Goal: Task Accomplishment & Management: Complete application form

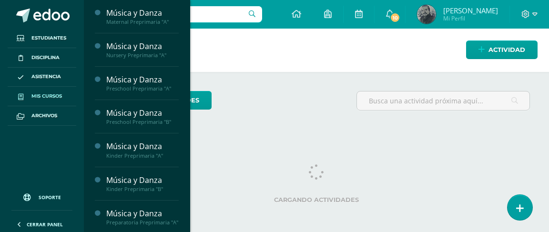
click at [19, 97] on icon at bounding box center [20, 96] width 5 height 6
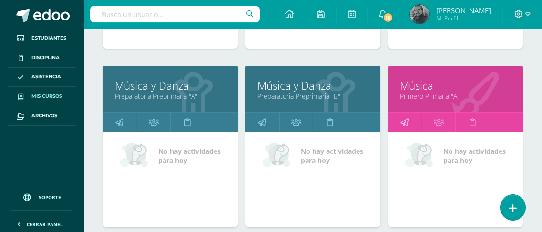
scroll to position [477, 0]
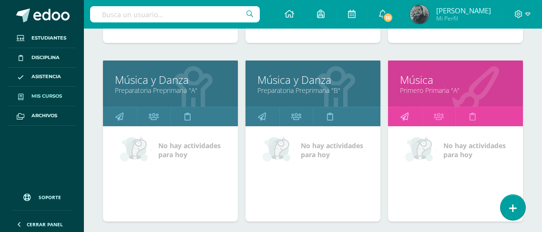
click at [404, 114] on icon at bounding box center [404, 116] width 8 height 19
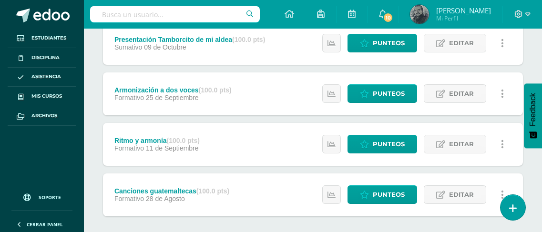
scroll to position [145, 0]
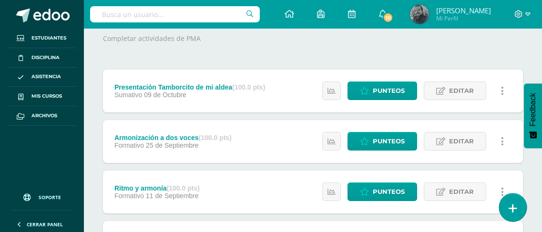
click at [517, 208] on link at bounding box center [512, 208] width 27 height 28
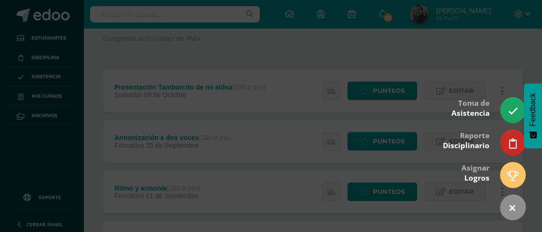
click at [307, 57] on div at bounding box center [271, 116] width 542 height 232
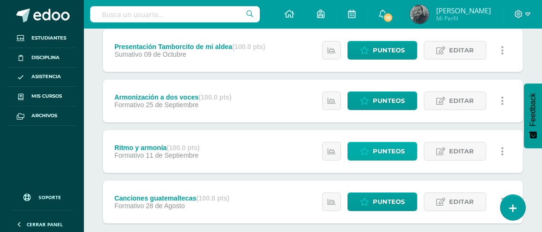
scroll to position [240, 0]
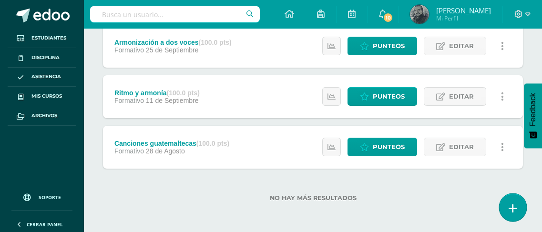
click at [513, 213] on icon at bounding box center [513, 208] width 9 height 11
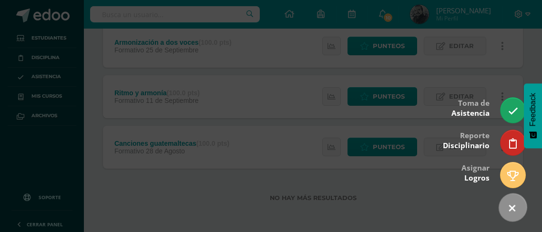
click at [514, 207] on icon at bounding box center [512, 209] width 14 height 14
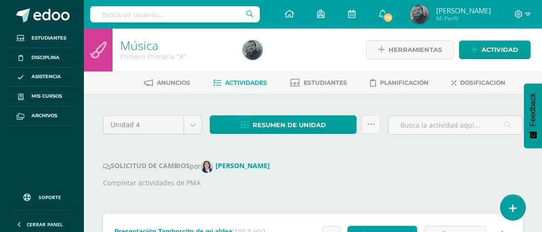
scroll to position [0, 0]
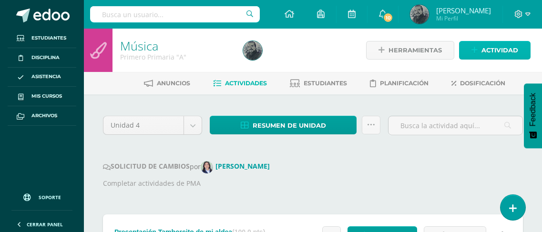
click at [481, 51] on span "Actividad" at bounding box center [499, 50] width 37 height 18
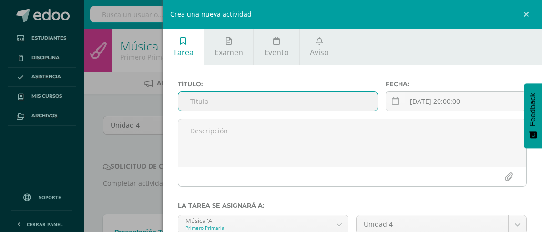
click at [278, 104] on input "text" at bounding box center [277, 101] width 199 height 19
type input "PMA Canciones guatemaltecas"
click at [393, 103] on icon at bounding box center [395, 101] width 7 height 8
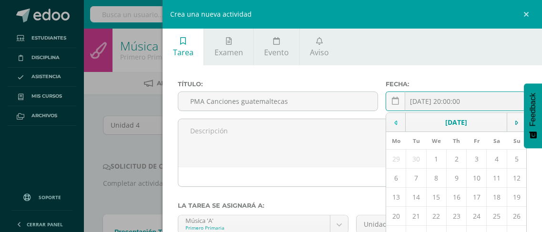
click at [394, 125] on icon at bounding box center [395, 123] width 3 height 7
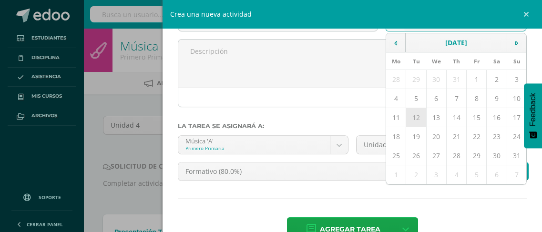
scroll to position [95, 0]
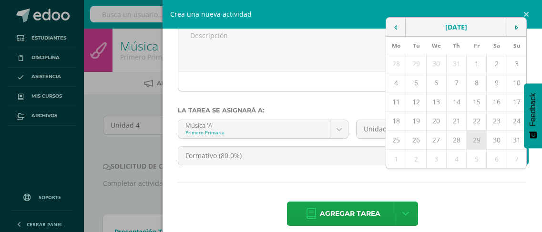
click at [471, 140] on td "29" at bounding box center [477, 140] width 20 height 19
type input "2025-08-29"
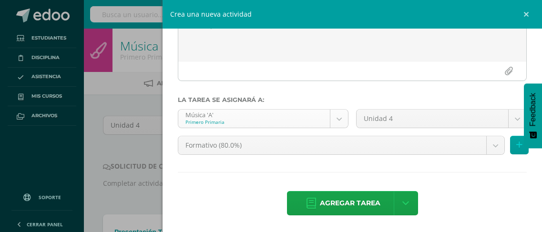
scroll to position [106, 0]
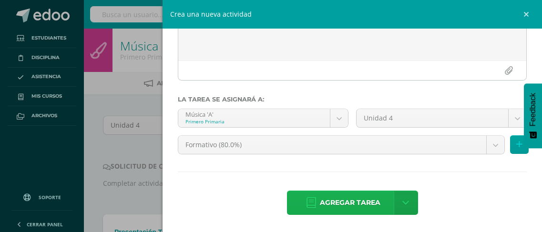
click at [344, 203] on span "Agregar tarea" at bounding box center [350, 202] width 61 height 23
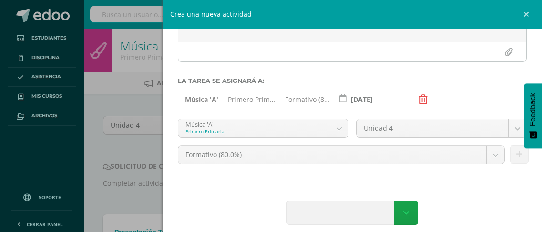
scroll to position [135, 0]
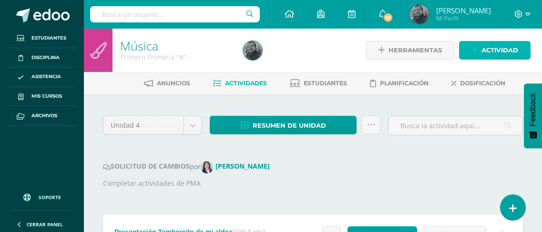
click at [500, 53] on span "Actividad" at bounding box center [499, 50] width 37 height 18
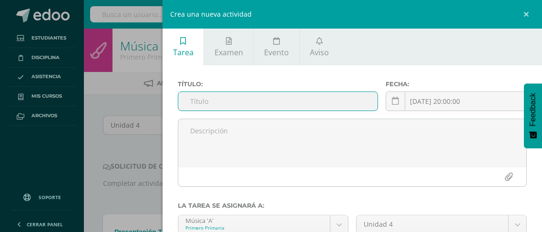
click at [223, 108] on input "text" at bounding box center [277, 101] width 199 height 19
type input "PMA Ritmo y armonía"
click at [392, 100] on icon at bounding box center [395, 101] width 7 height 8
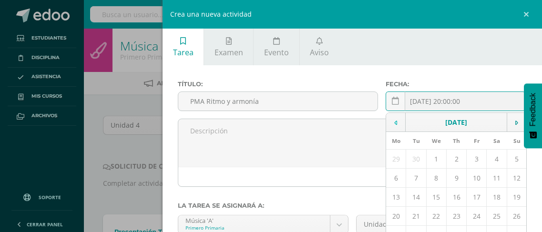
click at [394, 124] on icon at bounding box center [395, 123] width 3 height 7
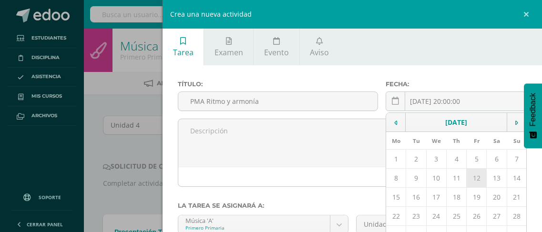
click at [473, 181] on td "12" at bounding box center [477, 178] width 20 height 19
type input "2025-09-12"
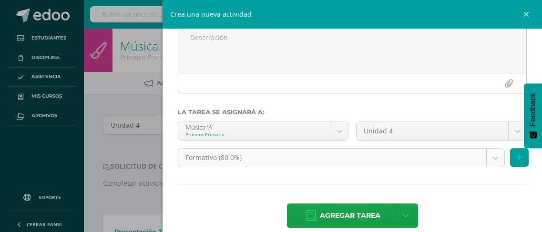
scroll to position [106, 0]
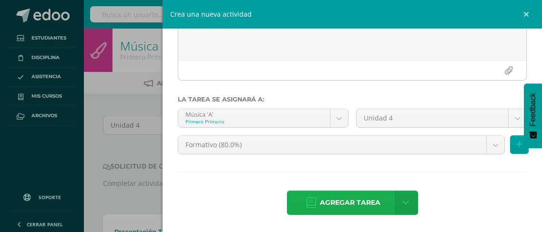
click at [346, 202] on span "Agregar tarea" at bounding box center [350, 202] width 61 height 23
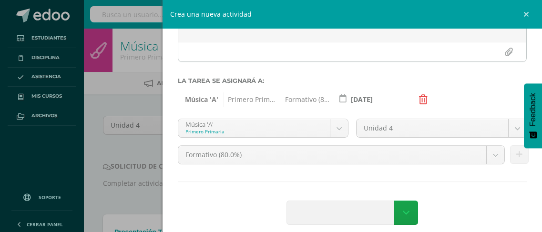
scroll to position [135, 0]
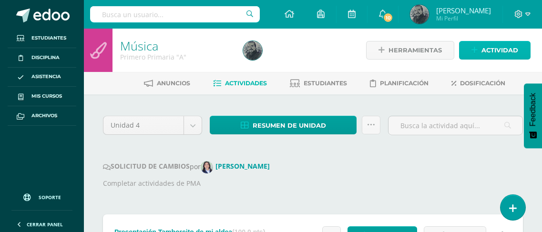
click at [496, 47] on span "Actividad" at bounding box center [499, 50] width 37 height 18
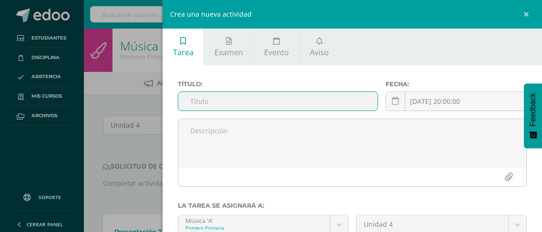
click at [316, 106] on input "text" at bounding box center [277, 101] width 199 height 19
type input "PMA Armonización a dos voces"
click at [392, 102] on icon at bounding box center [395, 101] width 7 height 8
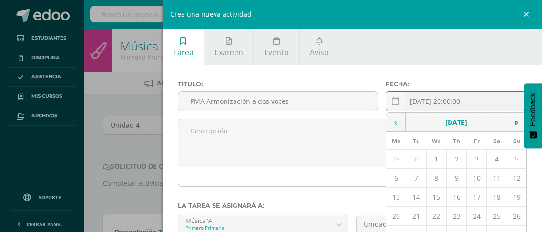
click at [397, 118] on td at bounding box center [396, 122] width 20 height 19
click at [470, 218] on td "26" at bounding box center [477, 216] width 20 height 19
type input "2025-09-26"
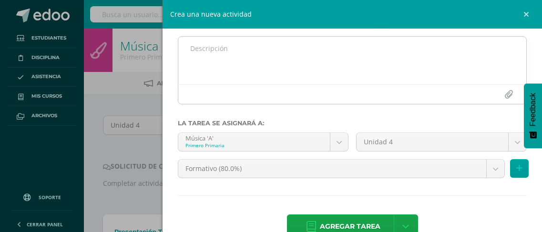
scroll to position [95, 0]
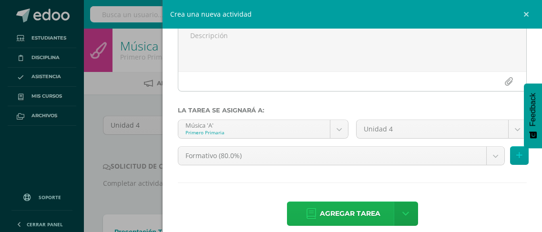
click at [315, 211] on link "Agregar tarea" at bounding box center [343, 214] width 112 height 24
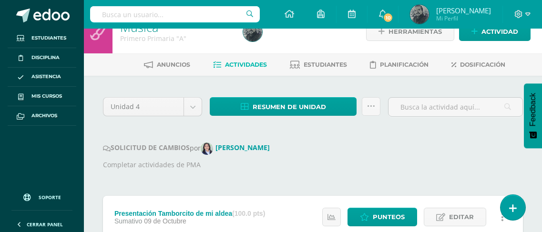
scroll to position [10, 0]
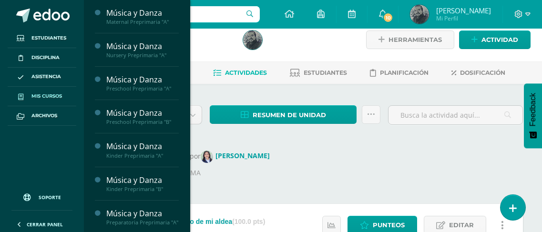
click at [40, 98] on span "Mis cursos" at bounding box center [46, 96] width 31 height 8
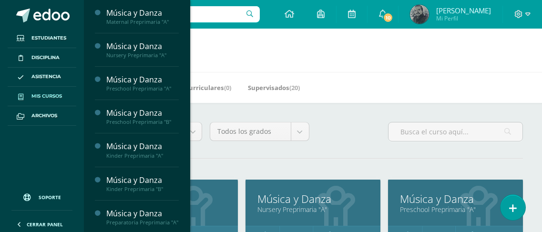
click at [282, 52] on h1 "Mis cursos" at bounding box center [312, 50] width 435 height 43
click at [322, 51] on h1 "Mis cursos" at bounding box center [312, 50] width 435 height 43
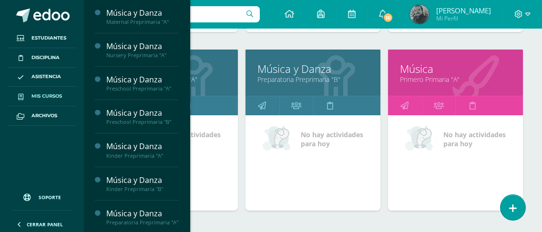
scroll to position [524, 0]
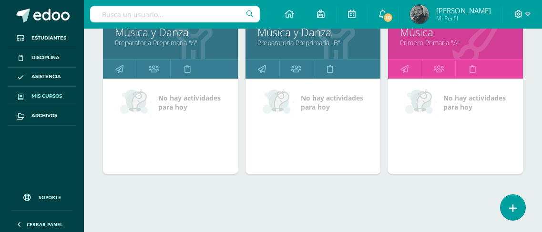
click at [45, 90] on link "Mis cursos" at bounding box center [42, 97] width 69 height 20
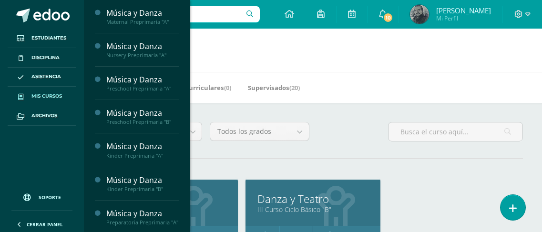
click at [41, 93] on span "Mis cursos" at bounding box center [46, 96] width 31 height 8
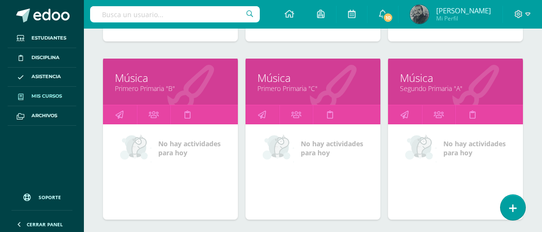
scroll to position [667, 0]
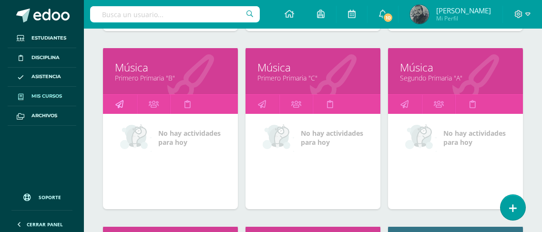
click at [122, 102] on icon at bounding box center [119, 104] width 8 height 19
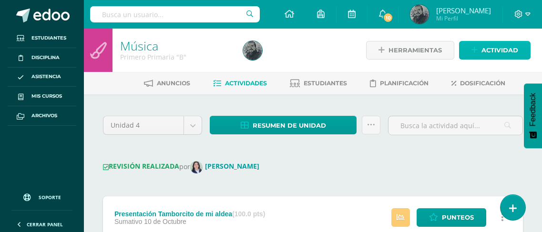
click at [491, 48] on span "Actividad" at bounding box center [499, 50] width 37 height 18
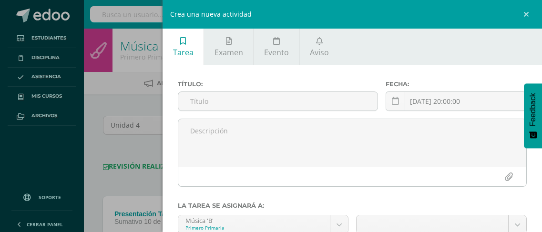
click at [80, 103] on div "Crea una nueva actividad Tarea Examen Evento Aviso Título: Fecha: 2025-10-13 20…" at bounding box center [271, 116] width 542 height 232
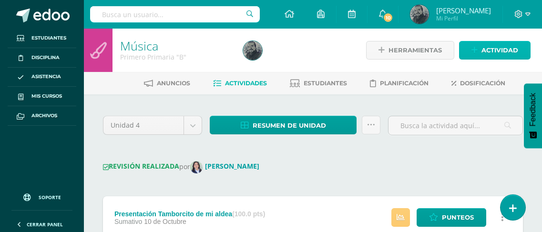
click at [488, 50] on span "Actividad" at bounding box center [499, 50] width 37 height 18
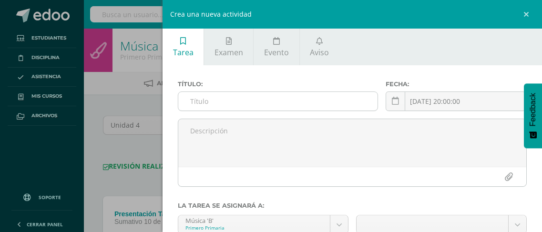
click at [225, 97] on input "text" at bounding box center [277, 101] width 199 height 19
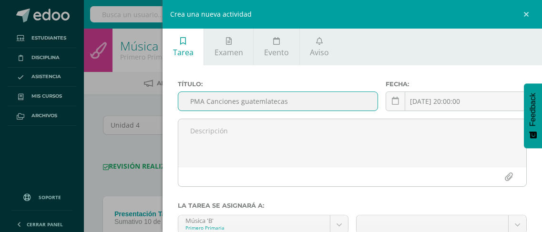
click at [263, 101] on input "PMA Canciones guatemlatecas" at bounding box center [277, 101] width 199 height 19
type input "PMA Canciones guatemalatecas"
click at [391, 106] on link at bounding box center [396, 102] width 20 height 20
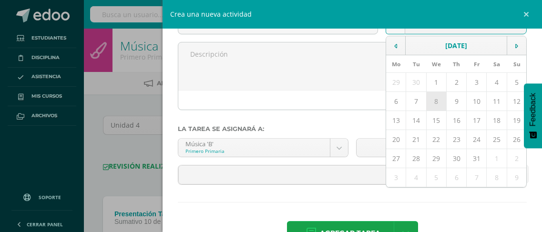
scroll to position [95, 0]
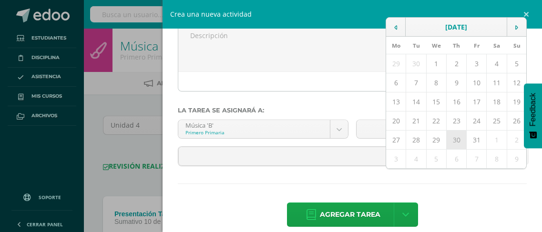
click at [453, 139] on td "30" at bounding box center [456, 140] width 20 height 19
type input "2025-10-30"
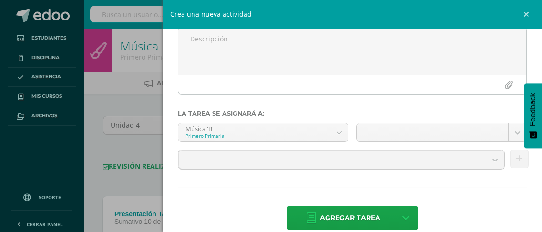
scroll to position [107, 0]
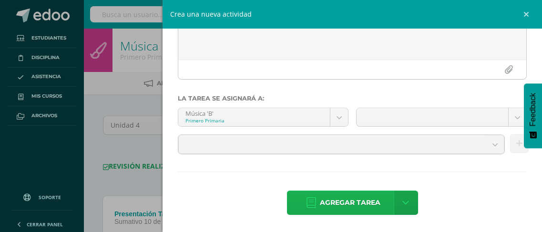
click at [350, 210] on span "Agregar tarea" at bounding box center [350, 202] width 61 height 23
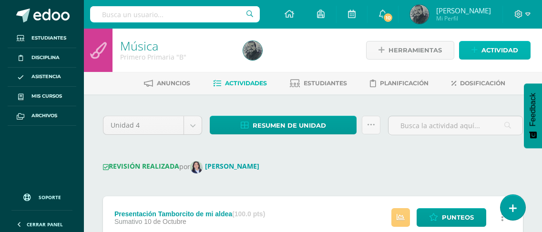
click at [492, 44] on span "Actividad" at bounding box center [499, 50] width 37 height 18
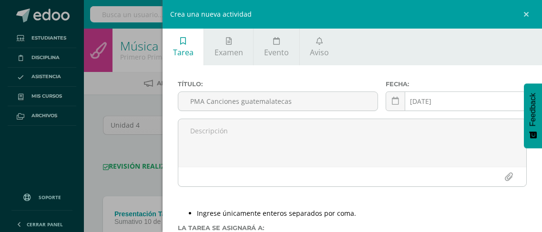
click at [442, 103] on div "[DATE] October, 2025 Mo Tu We Th Fr Sa Su 29 30 1 2 3 4 5 6 7 8 9 10 11 12 13 1…" at bounding box center [456, 105] width 141 height 27
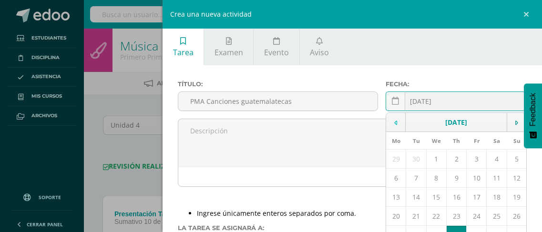
click at [394, 124] on icon at bounding box center [395, 123] width 3 height 7
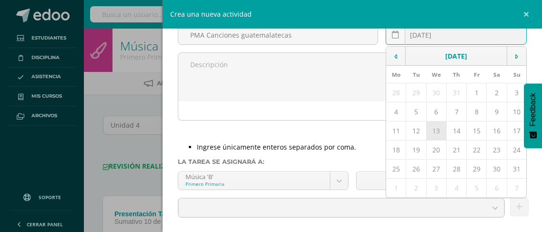
scroll to position [95, 0]
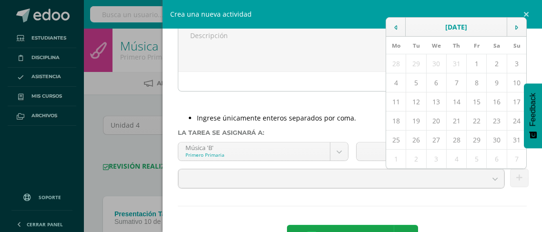
click at [121, 109] on div "Crea una nueva actividad Tarea Examen Evento Aviso Título: PMA Canciones guatem…" at bounding box center [271, 116] width 542 height 232
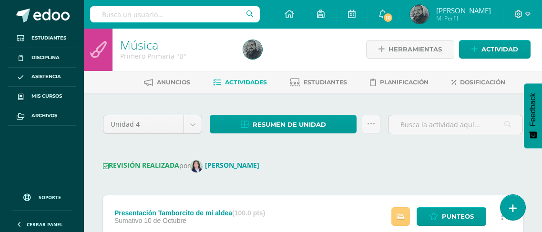
scroll to position [0, 0]
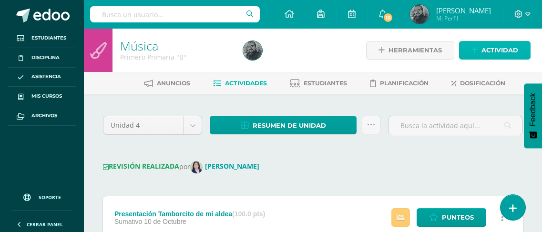
click at [470, 49] on link "Actividad" at bounding box center [495, 50] width 72 height 19
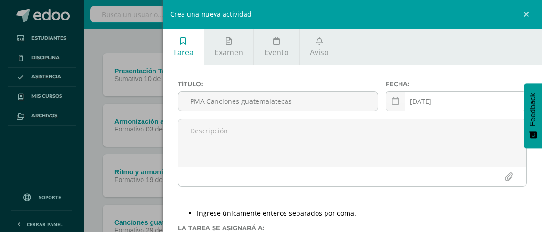
click at [442, 104] on div "2025-10-[DATE] Mo Tu We Th Fr Sa Su 28 29 30 31 1 2 3 4 5 6 7 8 9 10 11 12 13 1…" at bounding box center [456, 105] width 141 height 27
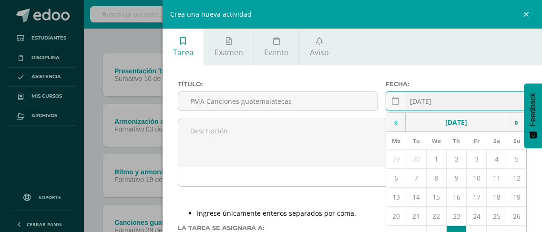
click at [394, 123] on icon at bounding box center [395, 123] width 3 height 7
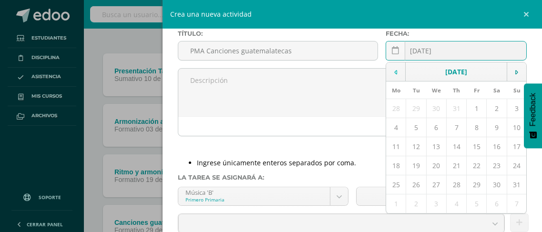
scroll to position [95, 0]
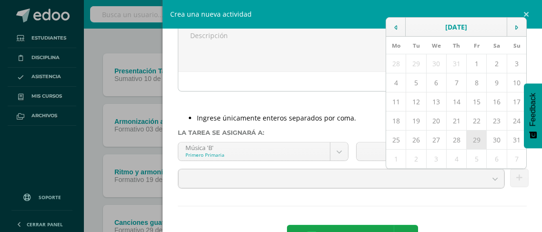
click at [473, 142] on td "29" at bounding box center [477, 140] width 20 height 19
type input "[DATE]"
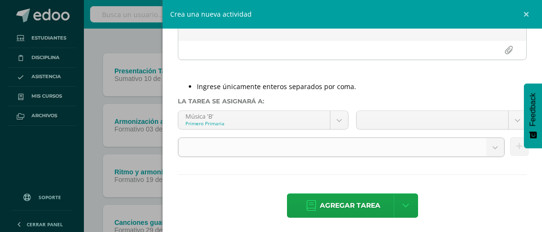
scroll to position [130, 0]
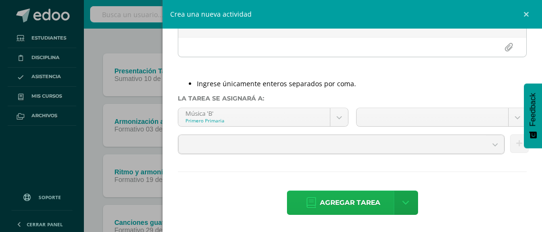
click at [335, 203] on span "Agregar tarea" at bounding box center [350, 202] width 61 height 23
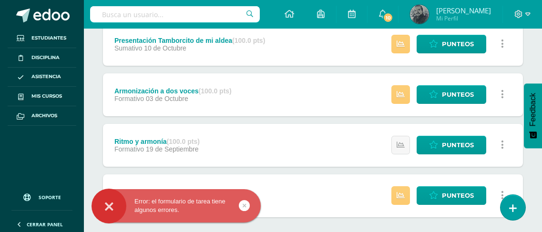
scroll to position [222, 0]
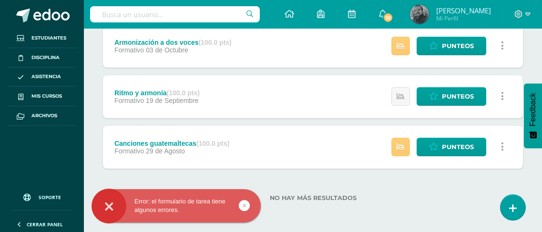
click at [238, 210] on div "Error: el formulario de tarea tiene algunos errores." at bounding box center [176, 205] width 169 height 17
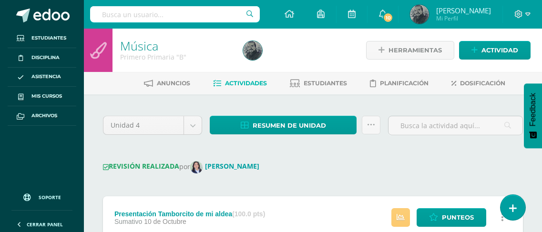
click at [139, 170] on strong "REVISIÓN REALIZADA" at bounding box center [141, 166] width 76 height 9
click at [321, 171] on div "REVISIÓN REALIZADA por Claudia Ordóñez" at bounding box center [313, 167] width 420 height 12
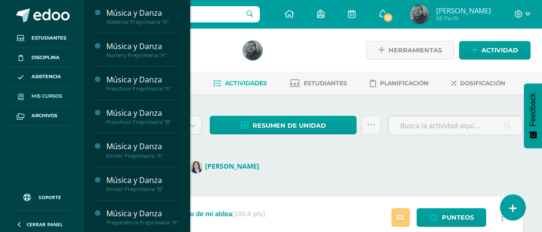
click at [23, 92] on span at bounding box center [20, 96] width 17 height 10
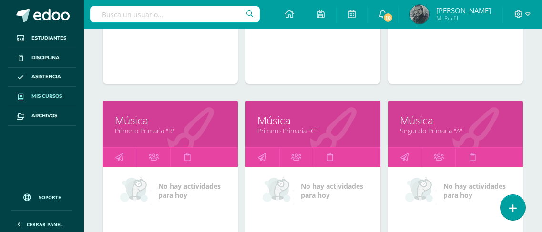
scroll to position [620, 0]
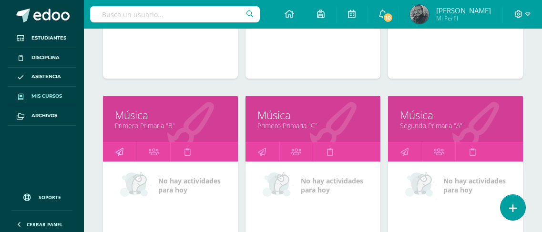
click at [119, 152] on icon at bounding box center [119, 152] width 8 height 19
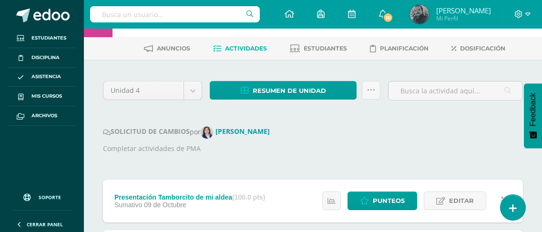
scroll to position [58, 0]
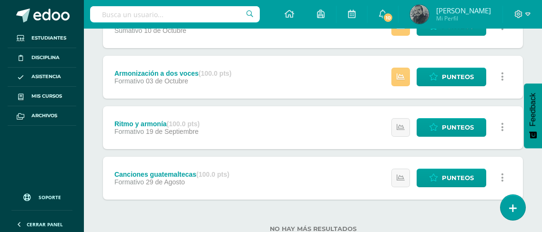
scroll to position [174, 0]
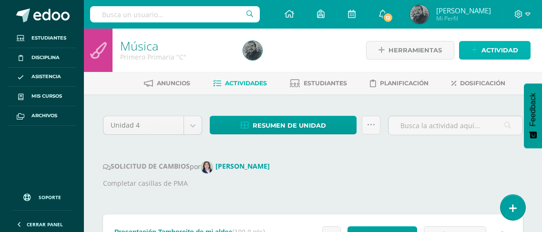
click at [491, 42] on span "Actividad" at bounding box center [499, 50] width 37 height 18
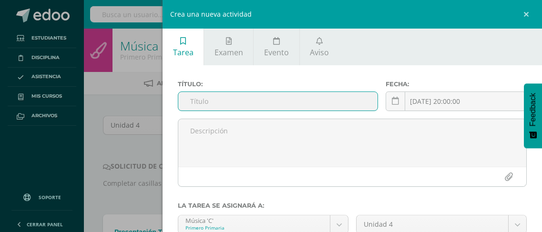
click at [224, 109] on input "text" at bounding box center [277, 101] width 199 height 19
type input "PMA Canciones Guatemaltecas"
click at [112, 177] on div "Crea una nueva actividad Tarea Examen Evento Aviso Título: PMA Canciones Guatem…" at bounding box center [271, 116] width 542 height 232
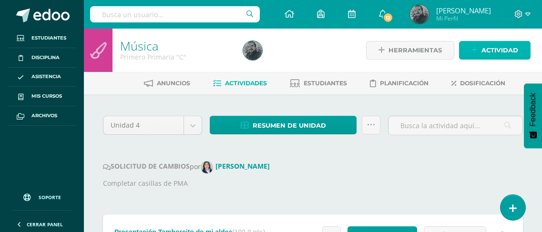
click at [478, 51] on icon at bounding box center [474, 50] width 6 height 8
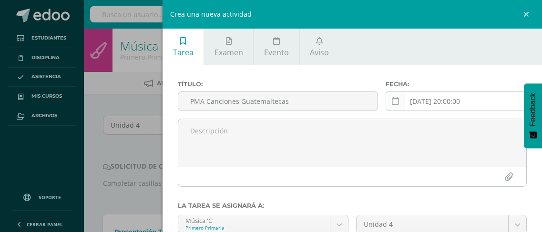
click at [395, 99] on link at bounding box center [396, 102] width 20 height 20
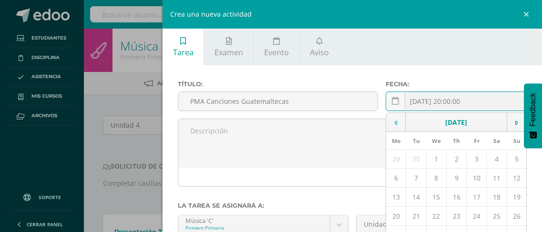
click at [389, 120] on td at bounding box center [396, 122] width 20 height 19
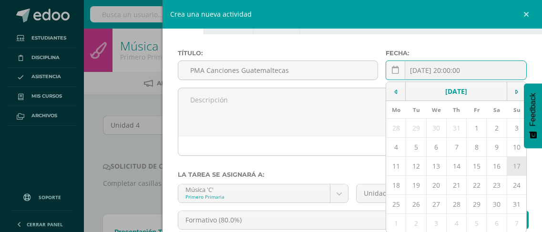
scroll to position [48, 0]
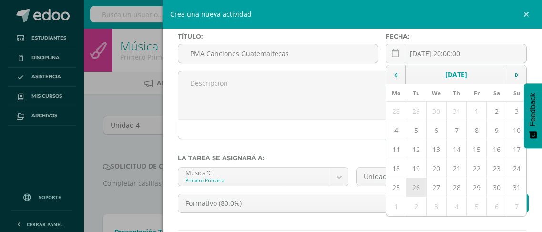
click at [411, 186] on td "26" at bounding box center [416, 187] width 20 height 19
type input "2025-08-26"
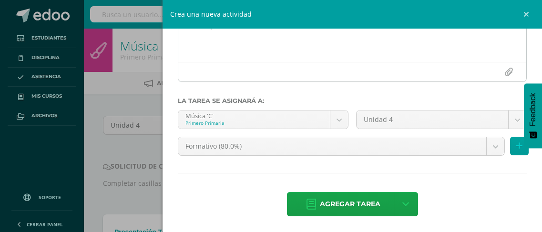
scroll to position [106, 0]
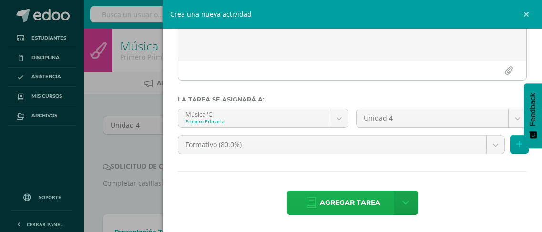
click at [353, 200] on span "Agregar tarea" at bounding box center [350, 202] width 61 height 23
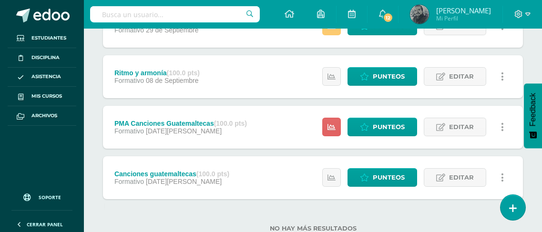
scroll to position [243, 0]
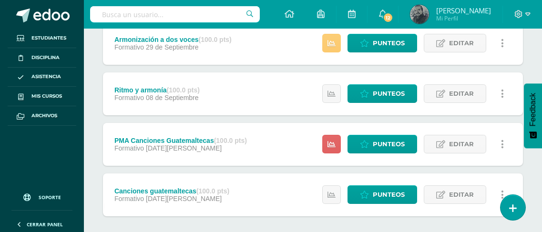
click at [143, 98] on span "Formativo" at bounding box center [129, 98] width 30 height 8
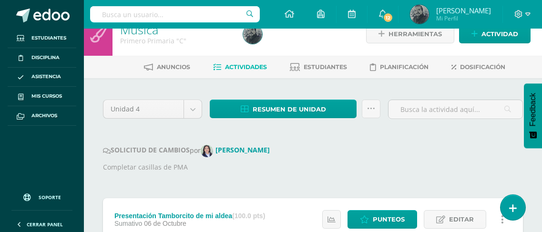
scroll to position [5, 0]
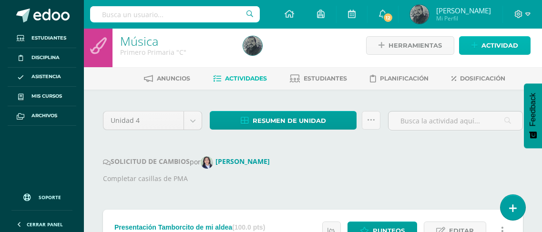
click at [479, 47] on link "Actividad" at bounding box center [495, 45] width 72 height 19
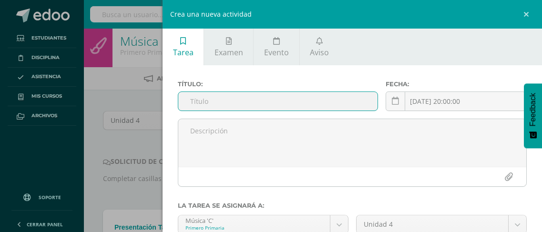
click at [286, 100] on input "text" at bounding box center [277, 101] width 199 height 19
type input "PMA Ritmo y Armonía"
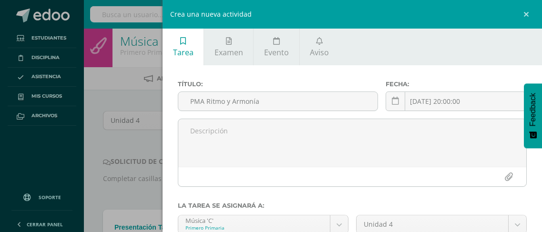
click at [102, 145] on div "Crea una nueva actividad Tarea Examen Evento Aviso Título: PMA Ritmo y Armonía …" at bounding box center [271, 116] width 542 height 232
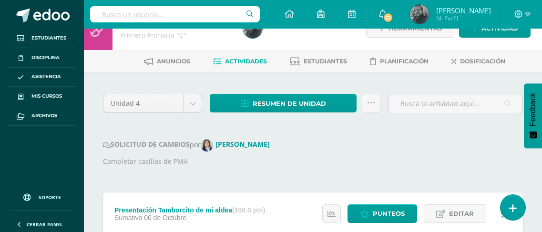
scroll to position [5, 0]
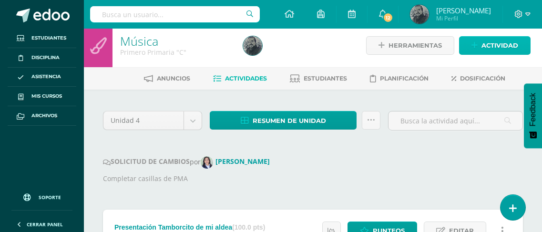
click at [493, 44] on span "Actividad" at bounding box center [499, 46] width 37 height 18
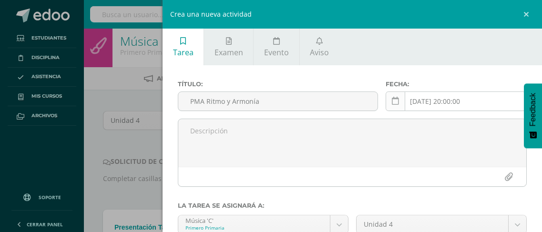
click at [392, 100] on icon at bounding box center [395, 101] width 7 height 8
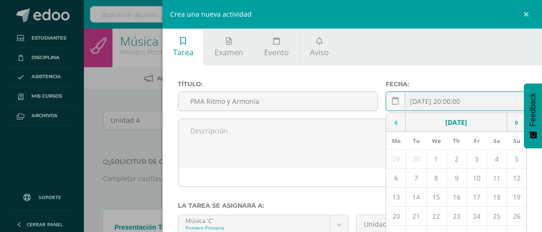
click at [390, 118] on td at bounding box center [396, 122] width 20 height 19
click at [411, 176] on td "9" at bounding box center [416, 178] width 20 height 19
type input "2025-09-09"
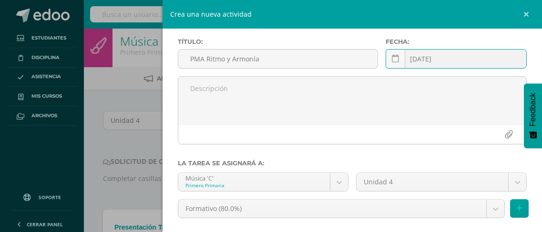
scroll to position [106, 0]
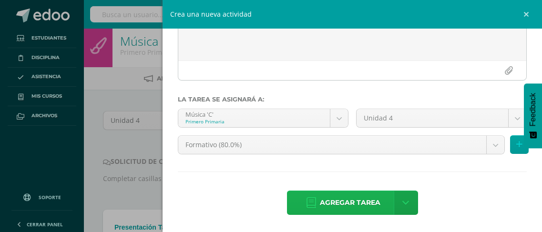
click at [345, 203] on span "Agregar tarea" at bounding box center [350, 202] width 61 height 23
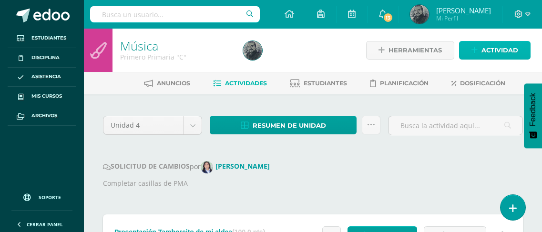
click at [478, 51] on link "Actividad" at bounding box center [495, 50] width 72 height 19
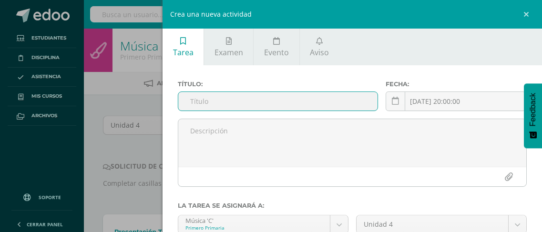
click at [212, 103] on input "text" at bounding box center [277, 101] width 199 height 19
type input "O"
type input "PMA Armonización a dos voces"
click at [392, 97] on icon at bounding box center [395, 101] width 7 height 8
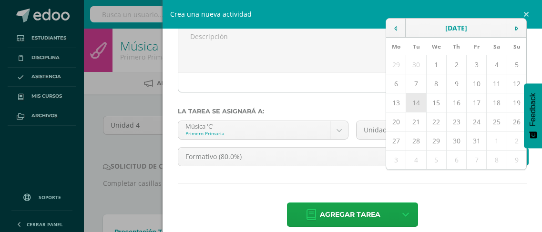
scroll to position [106, 0]
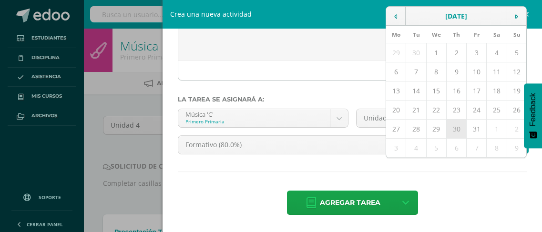
click at [450, 130] on td "30" at bounding box center [456, 129] width 20 height 19
type input "2025-10-30"
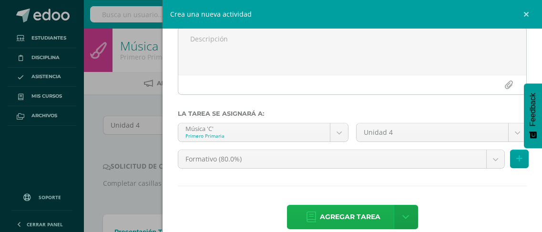
click at [337, 221] on span "Agregar tarea" at bounding box center [350, 216] width 61 height 23
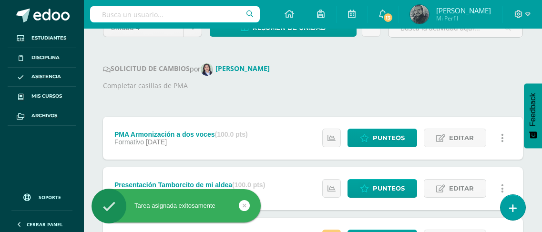
scroll to position [119, 0]
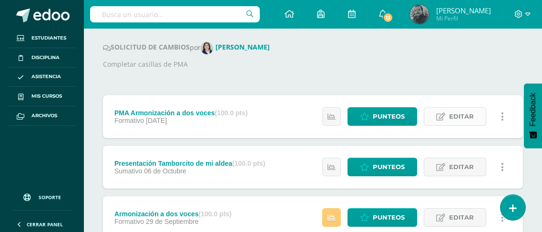
click at [440, 115] on icon at bounding box center [440, 117] width 9 height 8
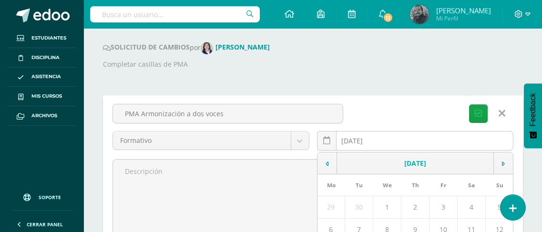
click at [356, 147] on div "2025-10-30 October, 2025 Mo Tu We Th Fr Sa Su 29 30 1 2 3 4 5 6 7 8 9 10 11 12 …" at bounding box center [415, 144] width 197 height 27
click at [323, 166] on td at bounding box center [327, 164] width 20 height 22
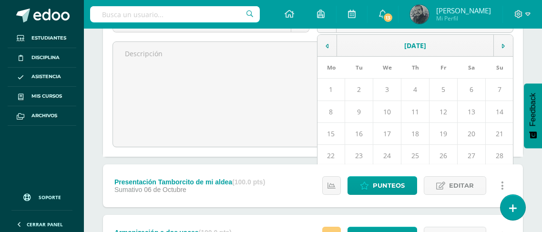
scroll to position [215, 0]
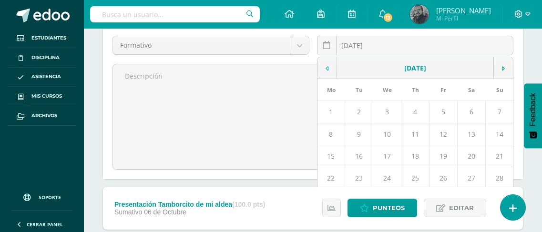
click at [329, 69] on td at bounding box center [327, 68] width 20 height 22
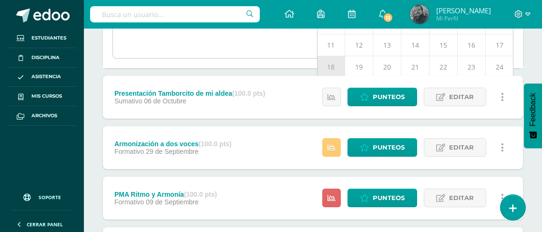
scroll to position [310, 0]
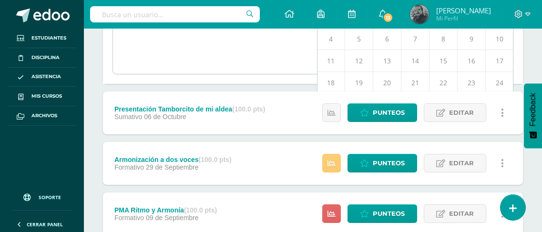
click at [248, 66] on textarea at bounding box center [313, 21] width 400 height 105
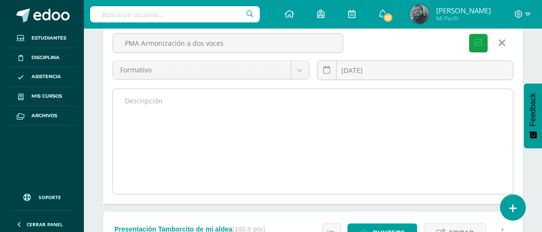
scroll to position [167, 0]
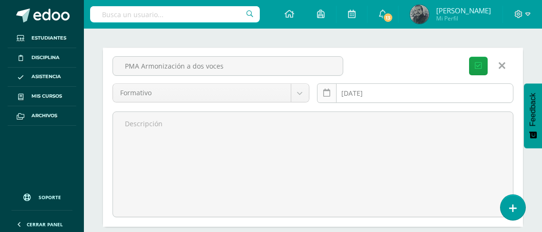
click at [327, 93] on icon at bounding box center [326, 93] width 7 height 8
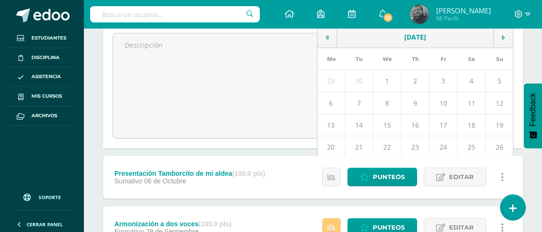
scroll to position [262, 0]
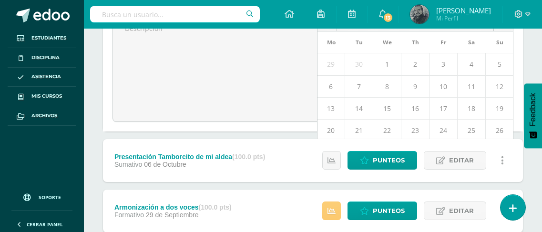
click at [414, 141] on div "Estatus de Actividad: 0 Estudiantes sin calificar 0 Estudiantes con cero Media …" at bounding box center [415, 160] width 215 height 43
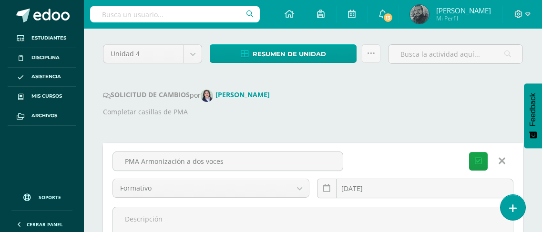
scroll to position [167, 0]
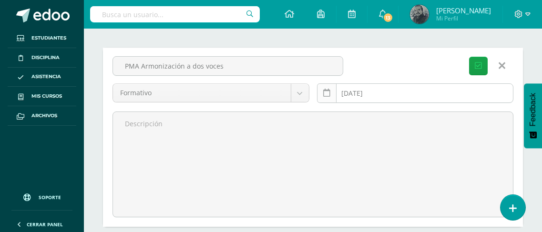
click at [326, 94] on icon at bounding box center [326, 93] width 7 height 8
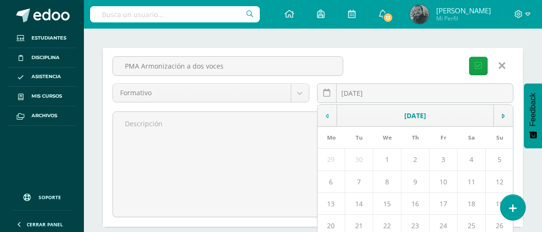
click at [323, 108] on td at bounding box center [327, 116] width 20 height 22
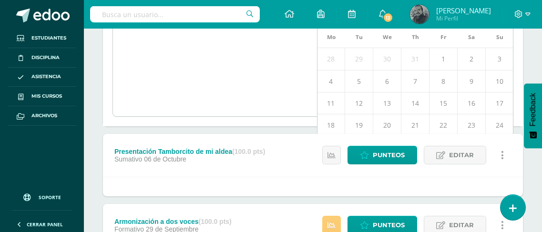
scroll to position [262, 0]
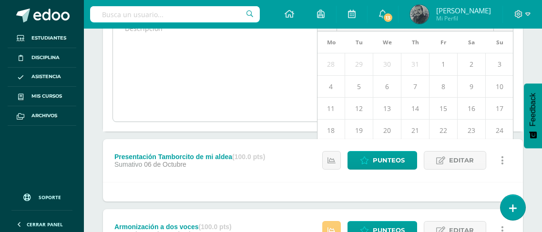
click at [269, 93] on textarea at bounding box center [313, 69] width 400 height 105
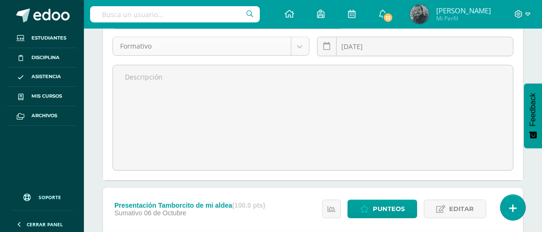
scroll to position [215, 0]
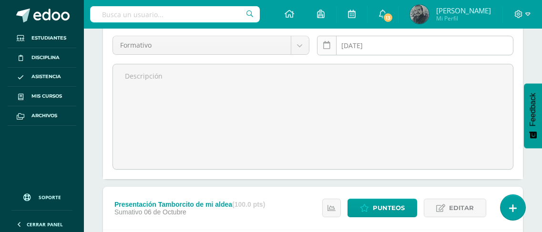
click at [327, 44] on icon at bounding box center [326, 45] width 7 height 8
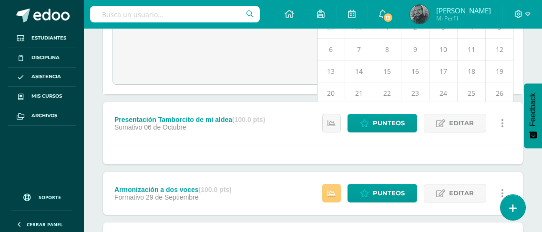
scroll to position [310, 0]
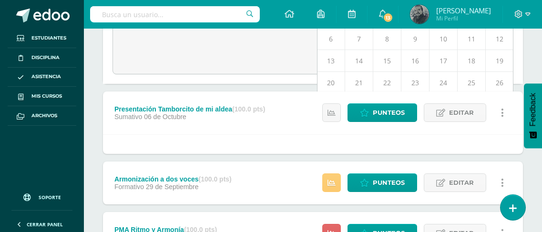
click at [296, 89] on div "PMA Armonización a dos voces (100.0 pts) Formativo 30 de Octubre Estatus de Act…" at bounding box center [313, 156] width 420 height 502
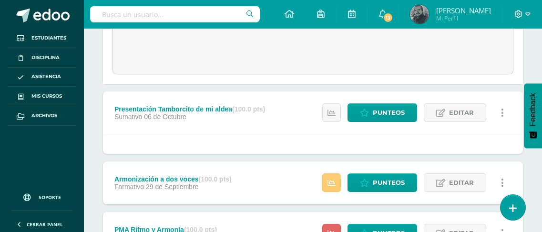
click at [296, 89] on div "PMA Armonización a dos voces (100.0 pts) Formativo 30 de Octubre Estatus de Act…" at bounding box center [313, 156] width 420 height 502
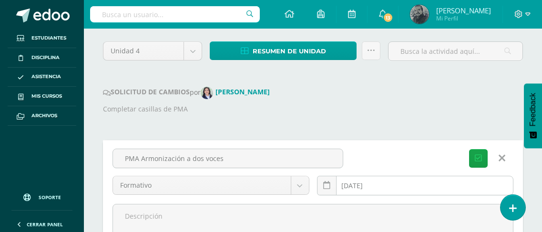
scroll to position [119, 0]
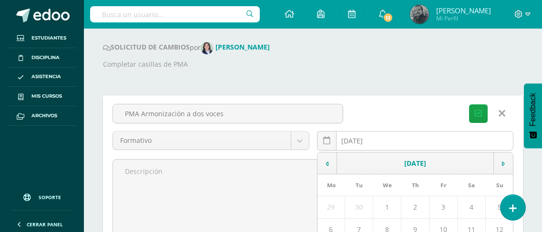
click at [379, 140] on div "2025-10-30 October, 2025 Mo Tu We Th Fr Sa Su 29 30 1 2 3 4 5 6 7 8 9 10 11 12 …" at bounding box center [415, 144] width 197 height 27
click at [367, 141] on input "2025-10-30" at bounding box center [415, 141] width 196 height 19
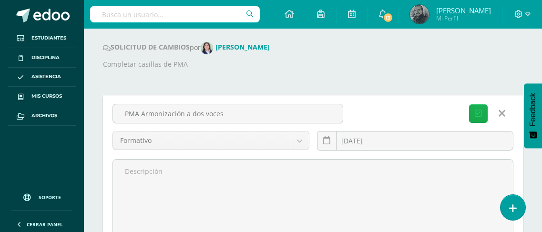
type input "2025-09-30"
click at [476, 114] on icon "submit" at bounding box center [478, 114] width 7 height 8
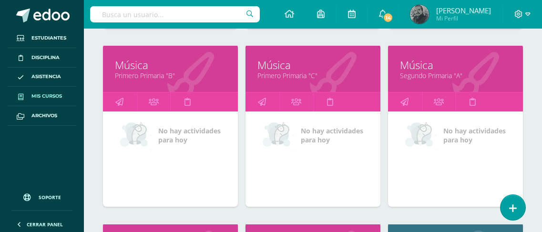
scroll to position [818, 0]
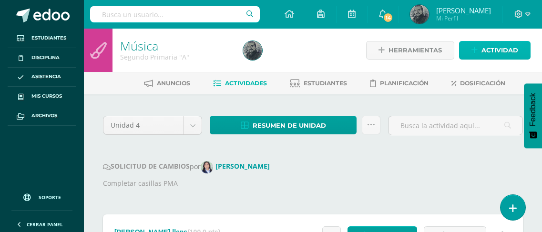
click at [493, 56] on span "Actividad" at bounding box center [499, 50] width 37 height 18
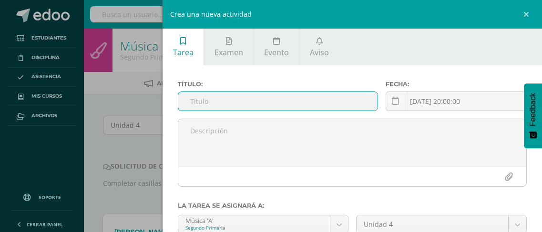
click at [243, 107] on input "text" at bounding box center [277, 101] width 199 height 19
type input "PMA Himnos"
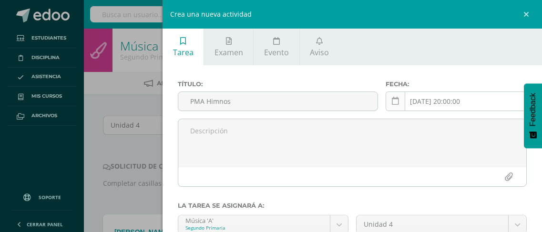
click at [392, 104] on icon at bounding box center [395, 101] width 7 height 8
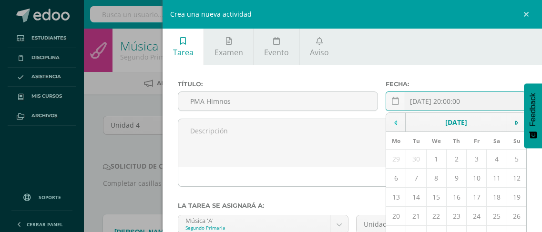
click at [386, 124] on td at bounding box center [396, 122] width 20 height 19
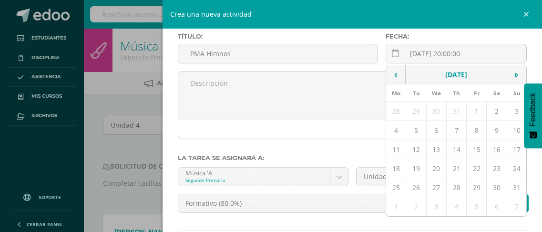
click at [129, 149] on div "Crea una nueva actividad Tarea Examen Evento Aviso Título: PMA Himnos Fecha: 20…" at bounding box center [271, 116] width 542 height 232
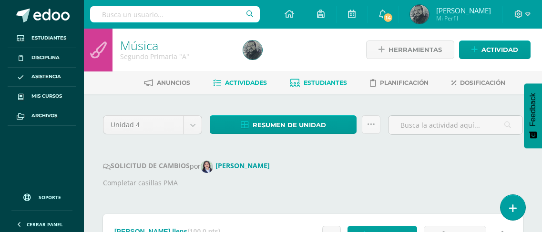
scroll to position [0, 0]
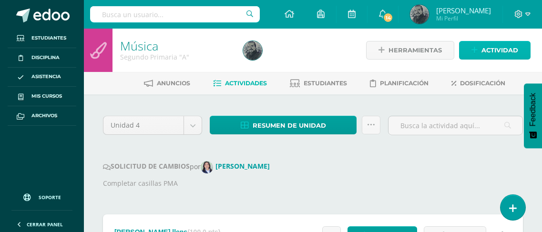
click at [470, 41] on link "Actividad" at bounding box center [495, 50] width 72 height 19
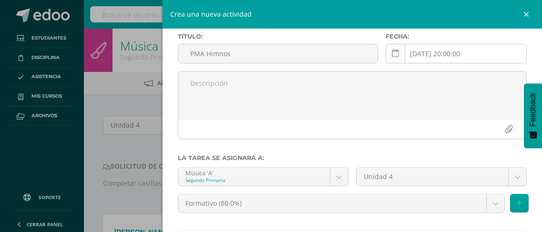
click at [393, 57] on icon at bounding box center [395, 54] width 7 height 8
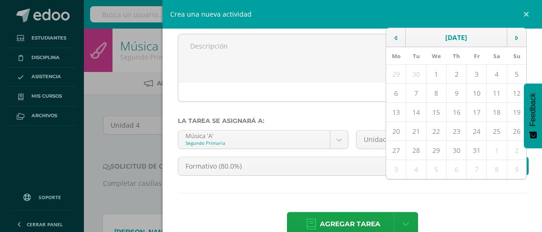
scroll to position [106, 0]
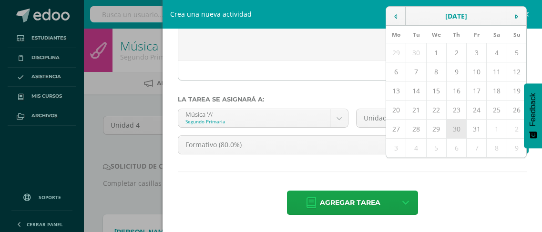
click at [450, 128] on td "30" at bounding box center [456, 129] width 20 height 19
type input "[DATE]"
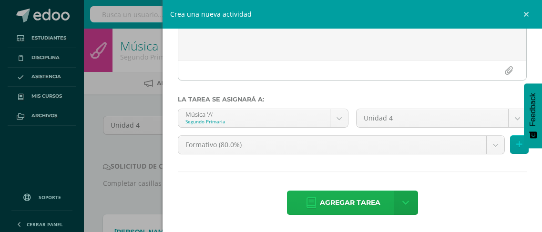
click at [330, 201] on span "Agregar tarea" at bounding box center [350, 202] width 61 height 23
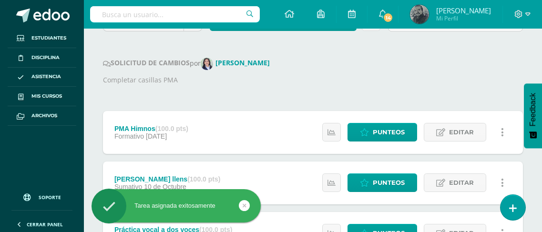
scroll to position [100, 0]
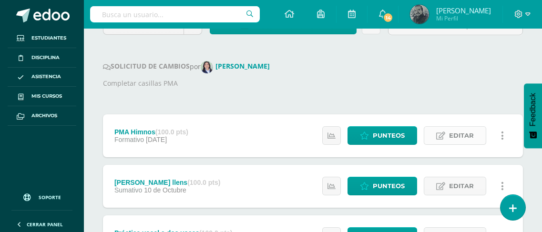
click at [470, 131] on span "Editar" at bounding box center [461, 136] width 25 height 18
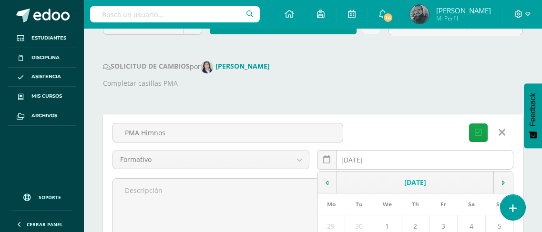
click at [367, 161] on div "[DATE] October, 2025 Mo Tu We Th Fr Sa Su 29 30 1 2 3 4 5 6 7 8 9 10 11 12 13 1…" at bounding box center [415, 163] width 197 height 27
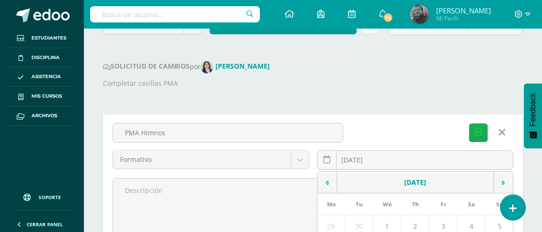
type input "[DATE]"
click at [474, 124] on button "Guardar" at bounding box center [478, 132] width 19 height 19
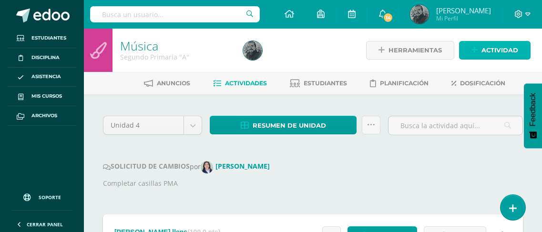
click at [478, 52] on icon at bounding box center [474, 50] width 6 height 8
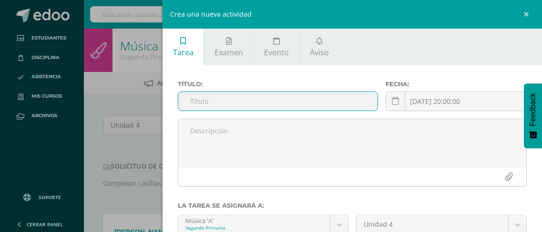
click at [209, 101] on input "text" at bounding box center [277, 101] width 199 height 19
type input "PMA Práctica instrumental ballada"
click at [120, 86] on div "Crea una nueva actividad Tarea Examen Evento Aviso Título: PMA Práctica instrum…" at bounding box center [271, 116] width 542 height 232
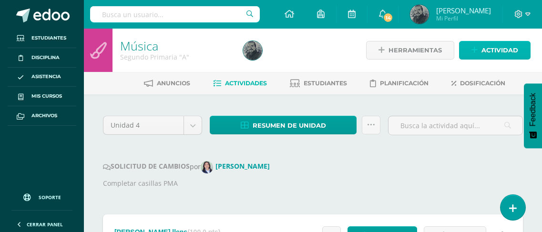
click at [480, 51] on link "Actividad" at bounding box center [495, 50] width 72 height 19
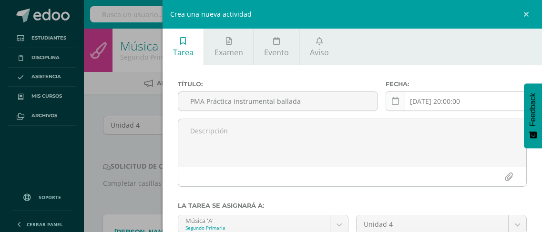
click at [393, 102] on icon at bounding box center [395, 101] width 7 height 8
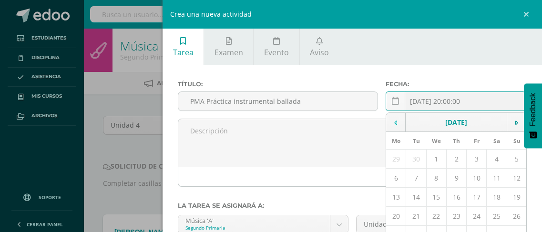
click at [389, 119] on td at bounding box center [396, 122] width 20 height 19
click at [96, 145] on div "Crea una nueva actividad Tarea Examen Evento Aviso Título: PMA Práctica instrum…" at bounding box center [271, 116] width 542 height 232
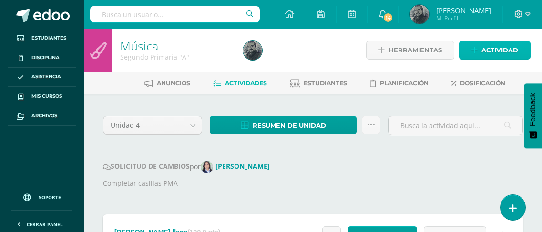
click at [487, 55] on span "Actividad" at bounding box center [499, 50] width 37 height 18
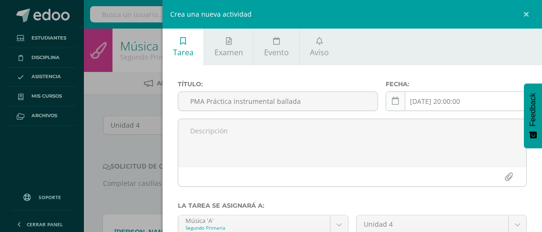
click at [392, 98] on icon at bounding box center [395, 101] width 7 height 8
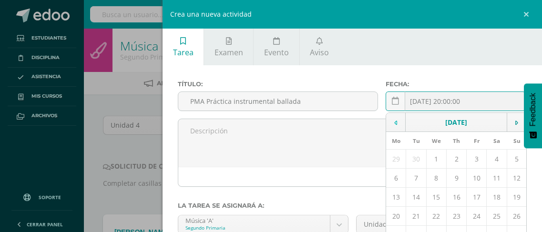
click at [389, 122] on td at bounding box center [396, 122] width 20 height 19
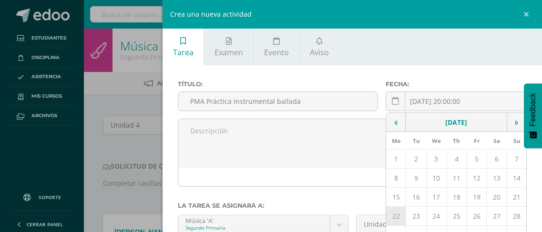
click at [391, 216] on td "22" at bounding box center [396, 216] width 20 height 19
type input "[DATE]"
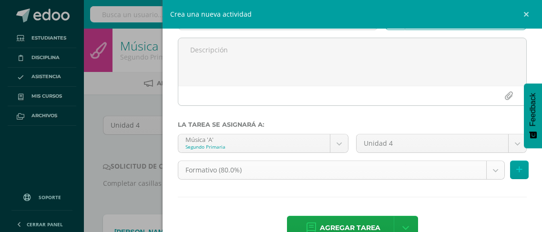
scroll to position [106, 0]
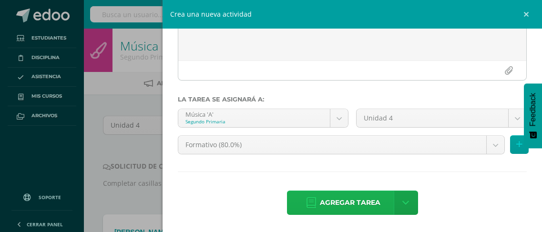
click at [330, 204] on span "Agregar tarea" at bounding box center [350, 202] width 61 height 23
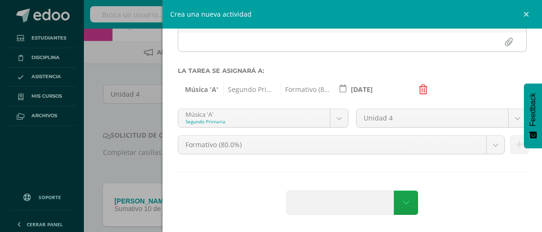
scroll to position [48, 0]
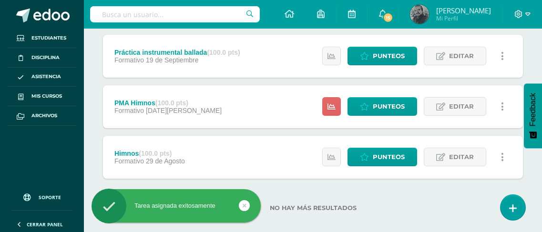
scroll to position [341, 0]
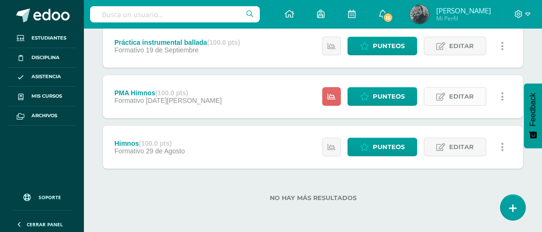
click at [461, 98] on span "Editar" at bounding box center [461, 97] width 25 height 18
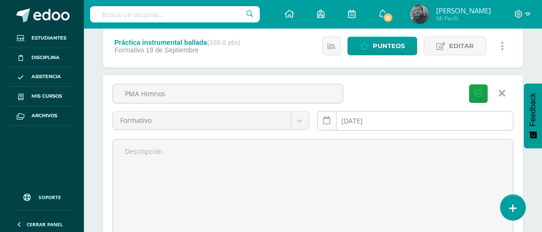
click at [324, 123] on icon at bounding box center [326, 121] width 7 height 8
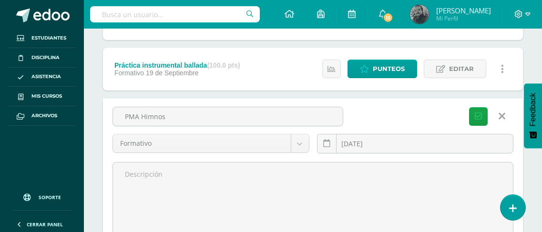
scroll to position [335, 0]
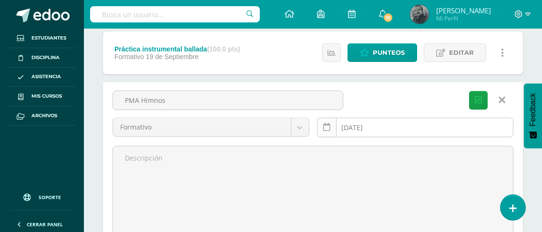
click at [332, 130] on link at bounding box center [327, 128] width 20 height 20
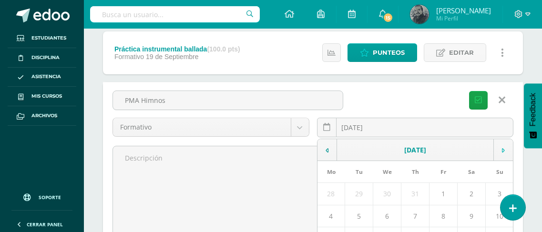
click at [499, 147] on td at bounding box center [504, 150] width 20 height 22
click at [330, 193] on td "1" at bounding box center [331, 194] width 28 height 22
type input "2025-09-01"
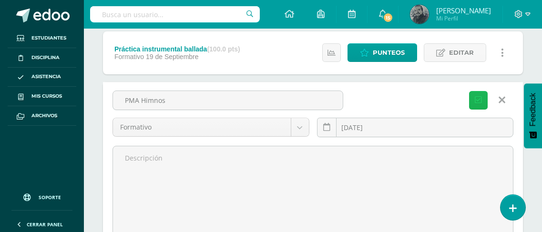
click at [479, 102] on icon "submit" at bounding box center [478, 100] width 7 height 8
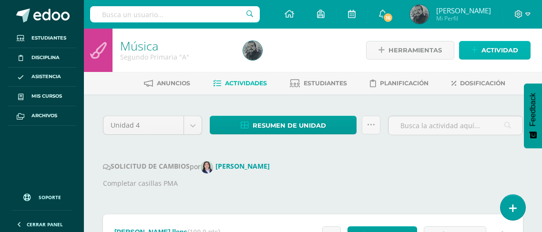
click at [486, 48] on span "Actividad" at bounding box center [499, 50] width 37 height 18
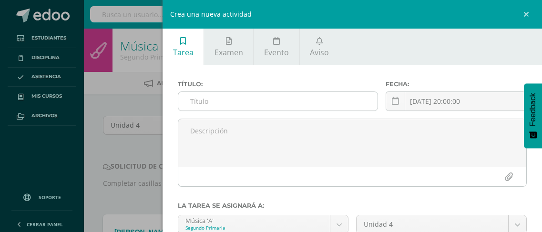
click at [258, 98] on input "text" at bounding box center [277, 101] width 199 height 19
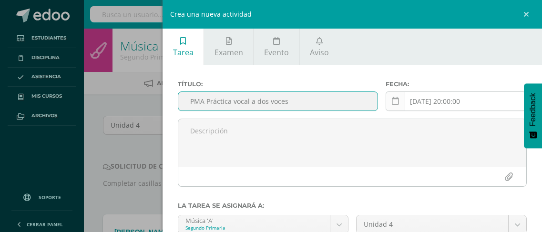
type input "PMA Práctica vocal a dos voces"
click at [392, 99] on icon at bounding box center [395, 101] width 7 height 8
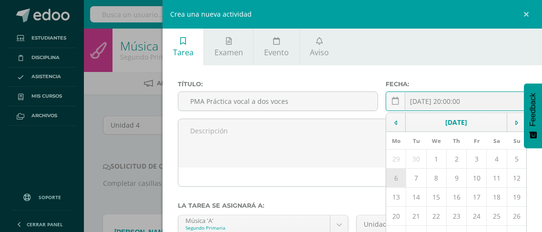
click at [389, 177] on td "6" at bounding box center [396, 178] width 20 height 19
type input "[DATE]"
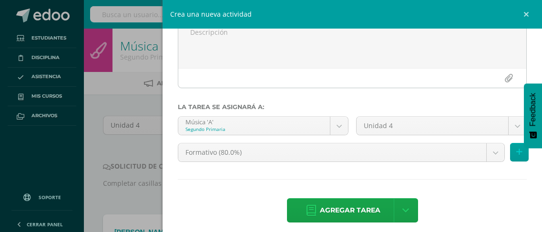
scroll to position [106, 0]
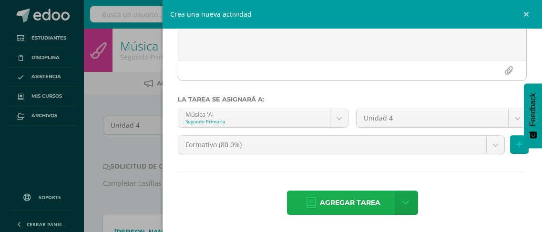
click at [320, 206] on span "Agregar tarea" at bounding box center [350, 202] width 61 height 23
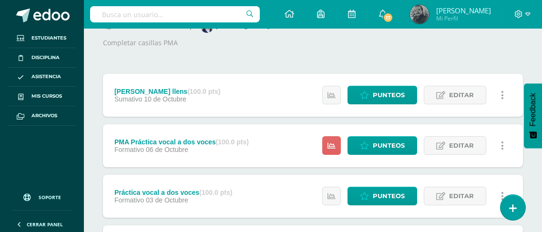
scroll to position [143, 0]
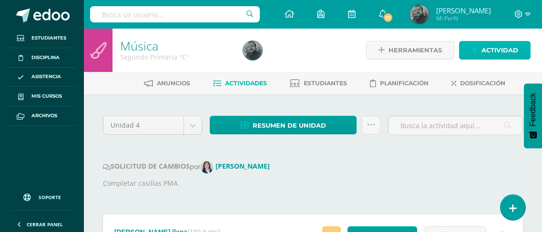
click at [503, 52] on span "Actividad" at bounding box center [499, 50] width 37 height 18
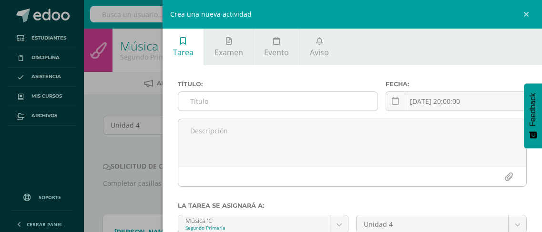
click at [279, 102] on input "text" at bounding box center [277, 101] width 199 height 19
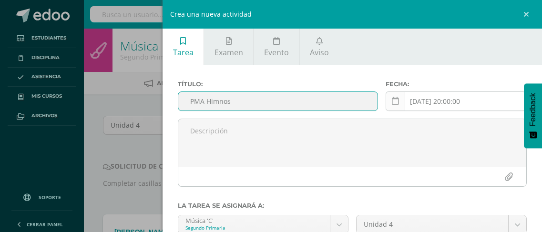
type input "PMA Himnos"
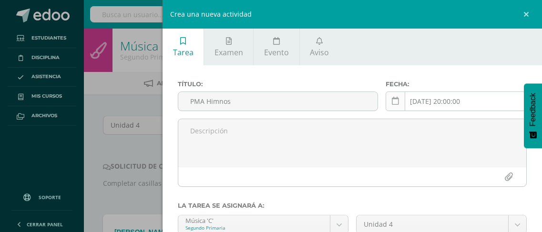
click at [392, 102] on icon at bounding box center [395, 101] width 7 height 8
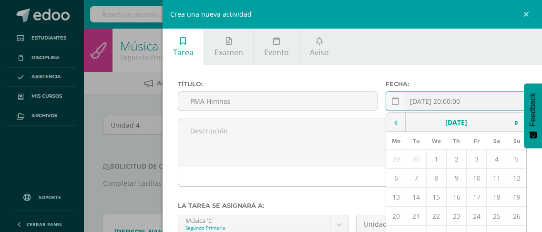
click at [397, 119] on td at bounding box center [396, 122] width 20 height 19
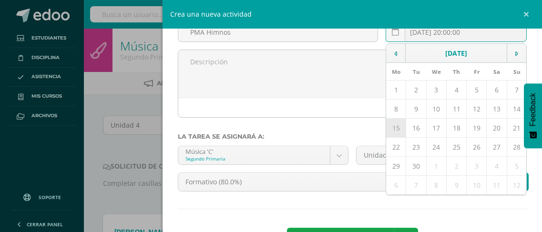
scroll to position [95, 0]
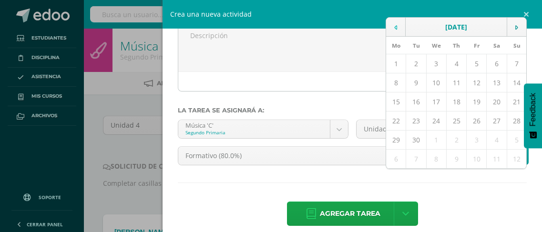
click at [386, 27] on td at bounding box center [396, 27] width 20 height 19
click at [469, 138] on td "29" at bounding box center [477, 140] width 20 height 19
type input "[DATE]"
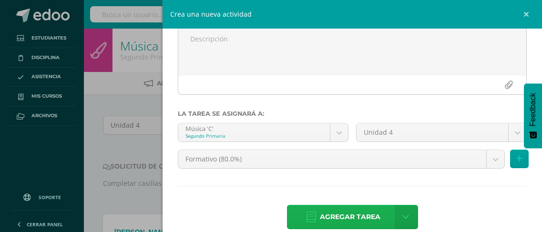
click at [331, 212] on span "Agregar tarea" at bounding box center [350, 216] width 61 height 23
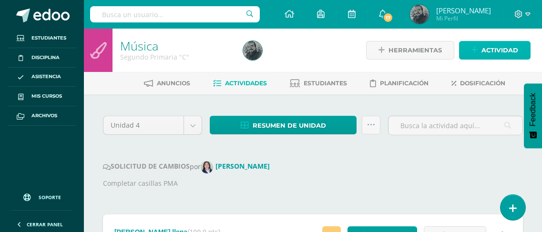
click at [481, 54] on span "Actividad" at bounding box center [499, 50] width 37 height 18
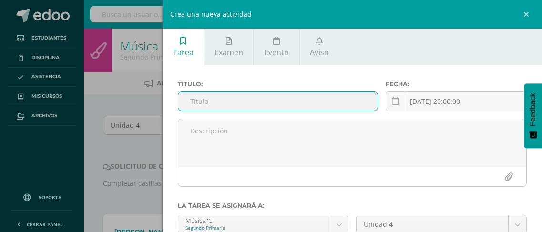
click at [277, 106] on input "text" at bounding box center [277, 101] width 199 height 19
type input "PMA Práctica instrumental ballada"
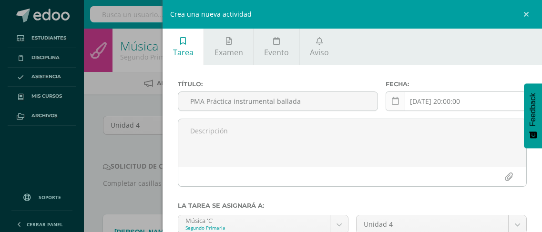
click at [393, 101] on icon at bounding box center [395, 101] width 7 height 8
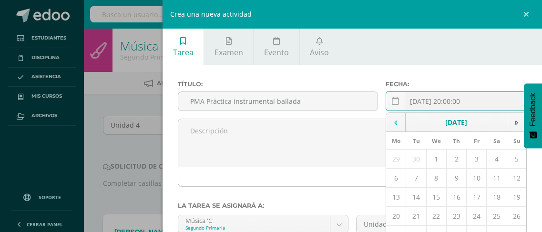
click at [393, 122] on td at bounding box center [396, 122] width 20 height 19
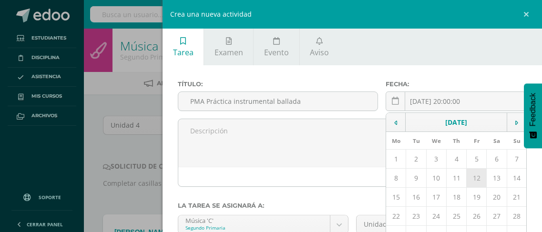
click at [470, 174] on td "12" at bounding box center [477, 178] width 20 height 19
type input "[DATE]"
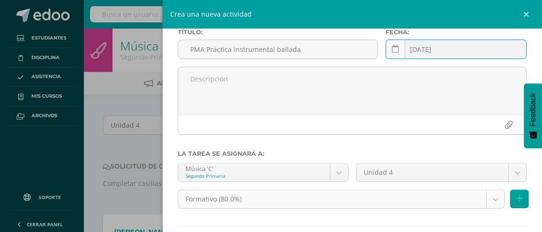
scroll to position [106, 0]
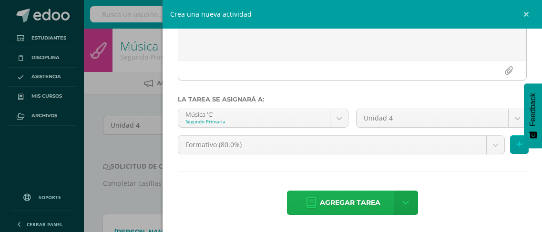
click at [332, 198] on span "Agregar tarea" at bounding box center [350, 202] width 61 height 23
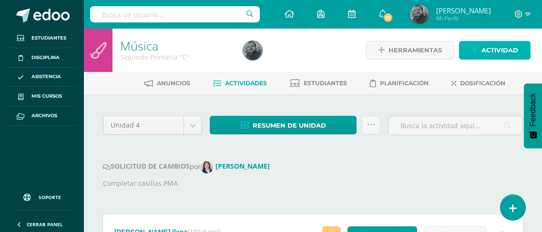
click at [481, 52] on link "Actividad" at bounding box center [495, 50] width 72 height 19
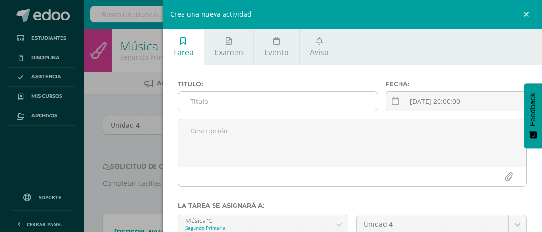
click at [234, 106] on input "text" at bounding box center [277, 101] width 199 height 19
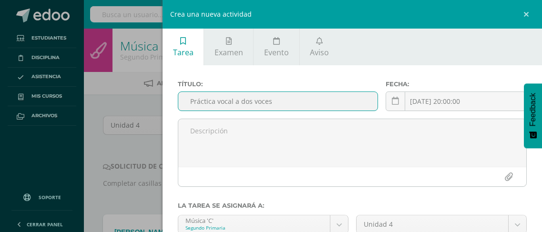
type input "Práctica vocal a dos voces"
click at [151, 144] on div "Crea una nueva actividad Tarea Examen Evento Aviso Título: Práctica vocal a dos…" at bounding box center [271, 116] width 542 height 232
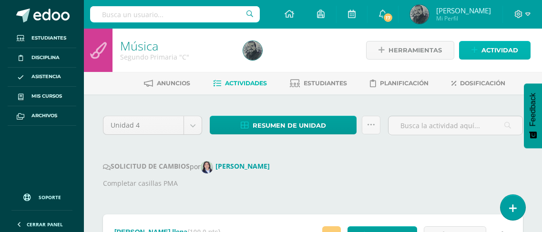
click at [490, 56] on span "Actividad" at bounding box center [499, 50] width 37 height 18
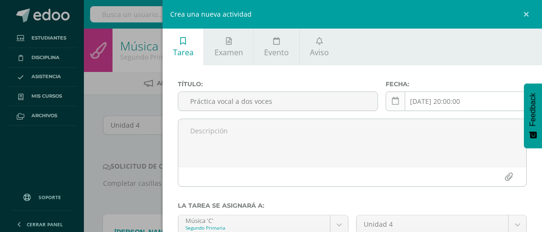
click at [394, 103] on icon at bounding box center [395, 101] width 7 height 8
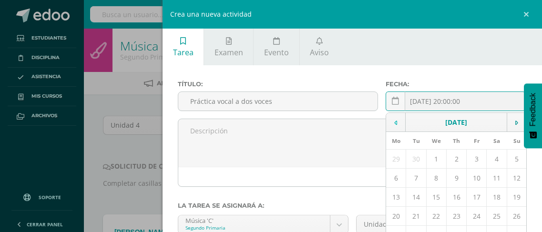
click at [389, 118] on td at bounding box center [396, 122] width 20 height 19
click at [471, 215] on td "26" at bounding box center [477, 216] width 20 height 19
type input "[DATE]"
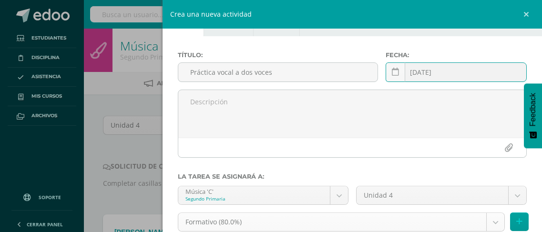
scroll to position [106, 0]
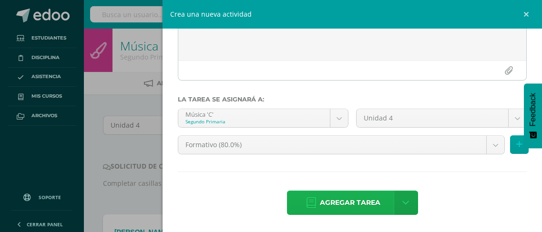
click at [357, 203] on span "Agregar tarea" at bounding box center [350, 202] width 61 height 23
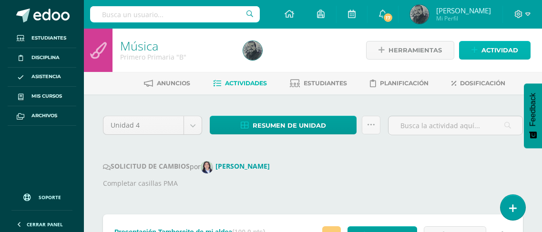
click at [517, 53] on span "Actividad" at bounding box center [499, 50] width 37 height 18
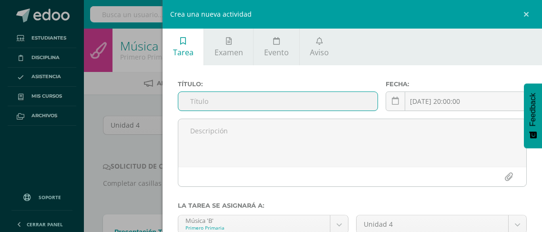
click at [196, 98] on input "text" at bounding box center [277, 101] width 199 height 19
type input "PMA Canciones guatemaltecas"
click at [396, 104] on link at bounding box center [396, 102] width 20 height 20
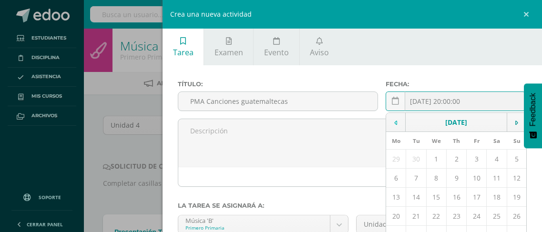
click at [389, 121] on td at bounding box center [396, 122] width 20 height 19
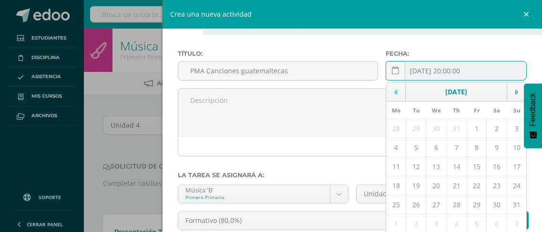
scroll to position [48, 0]
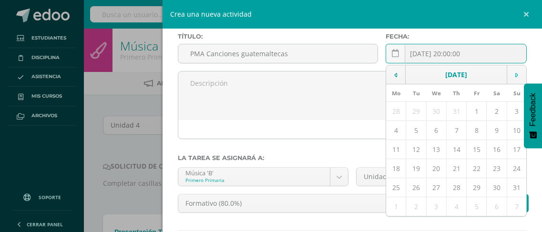
click at [515, 73] on icon at bounding box center [516, 75] width 3 height 7
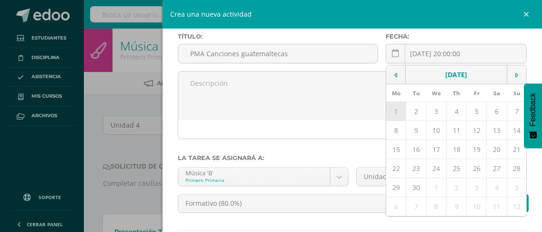
click at [394, 108] on td "1" at bounding box center [396, 111] width 20 height 19
type input "[DATE]"
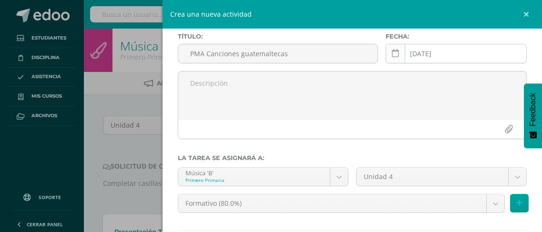
click at [392, 52] on icon at bounding box center [395, 54] width 7 height 8
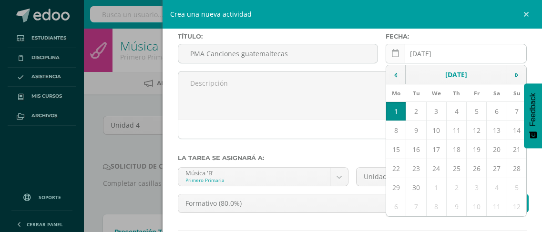
click at [392, 52] on icon at bounding box center [395, 54] width 7 height 8
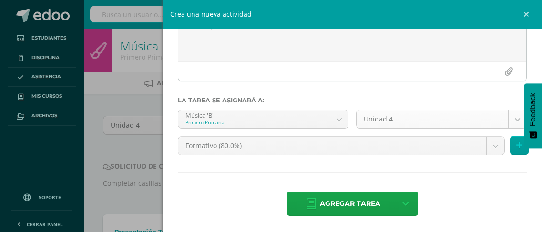
scroll to position [106, 0]
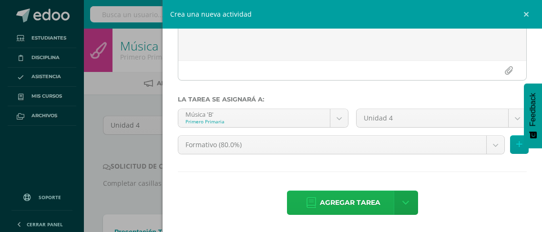
click at [351, 202] on span "Agregar tarea" at bounding box center [350, 202] width 61 height 23
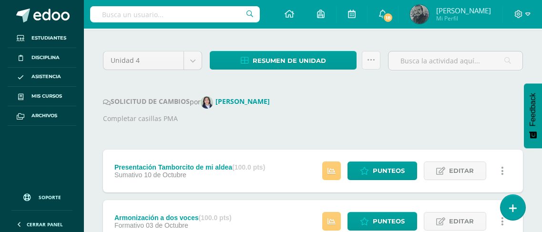
scroll to position [5, 0]
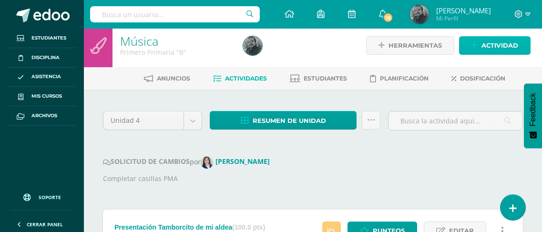
click at [476, 45] on icon at bounding box center [474, 45] width 6 height 8
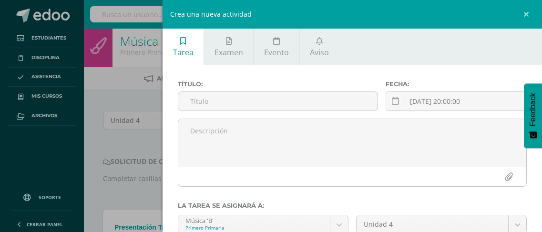
scroll to position [208, 0]
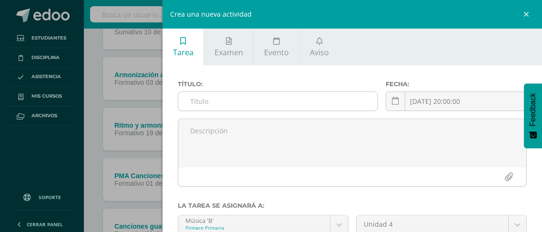
click at [304, 101] on input "text" at bounding box center [277, 101] width 199 height 19
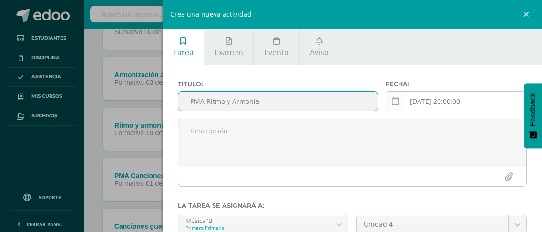
type input "PMA Ritmo y Armonía"
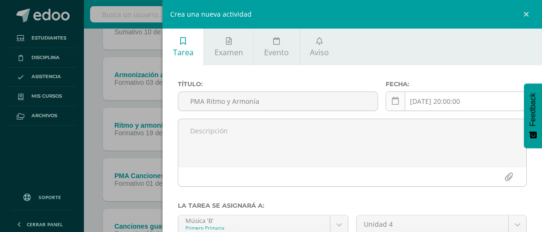
click at [392, 104] on icon at bounding box center [395, 101] width 7 height 8
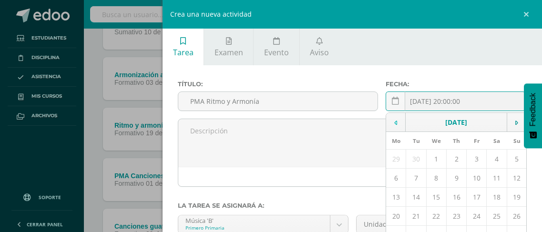
click at [397, 121] on td at bounding box center [396, 122] width 20 height 19
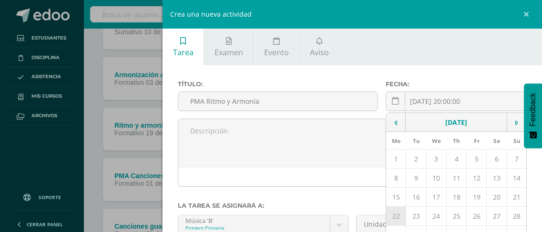
click at [394, 216] on td "22" at bounding box center [396, 216] width 20 height 19
type input "[DATE]"
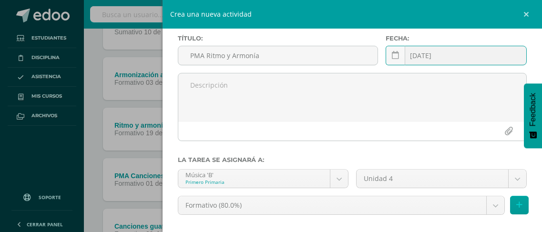
scroll to position [106, 0]
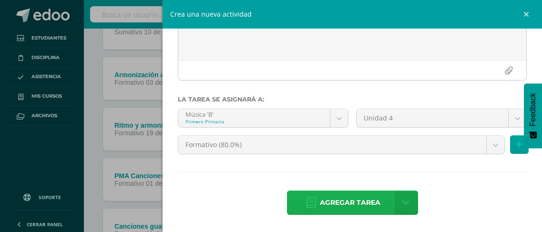
click at [336, 206] on span "Agregar tarea" at bounding box center [350, 202] width 61 height 23
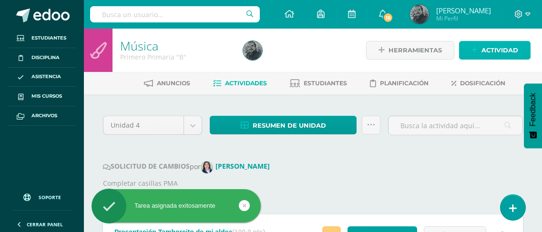
click at [493, 53] on span "Actividad" at bounding box center [499, 50] width 37 height 18
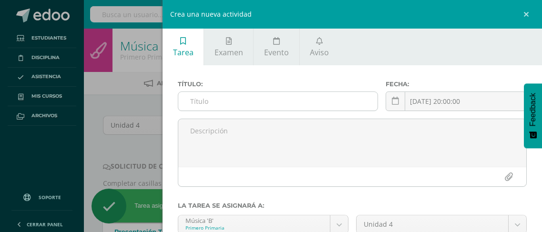
click at [273, 102] on input "text" at bounding box center [277, 101] width 199 height 19
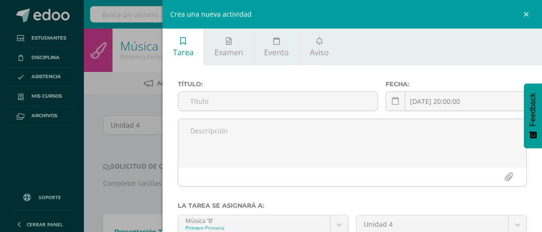
click at [106, 150] on div "Crea una nueva actividad Tarea Examen Evento Aviso Título: Fecha: 2025-10-13 20…" at bounding box center [271, 116] width 542 height 232
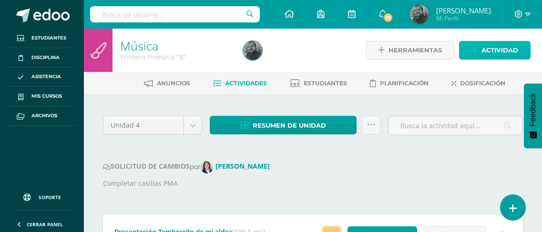
click at [500, 47] on span "Actividad" at bounding box center [499, 50] width 37 height 18
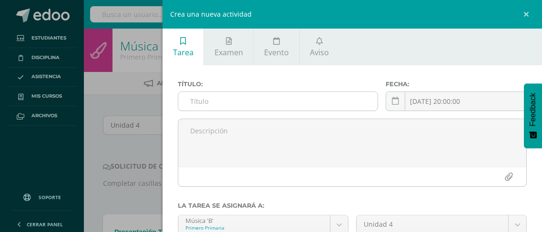
click at [200, 96] on input "text" at bounding box center [277, 101] width 199 height 19
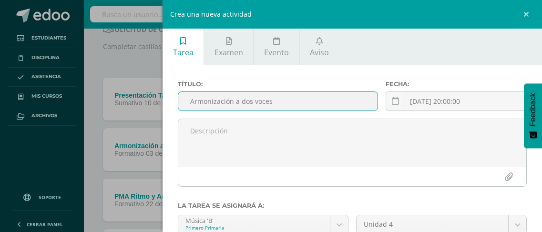
scroll to position [143, 0]
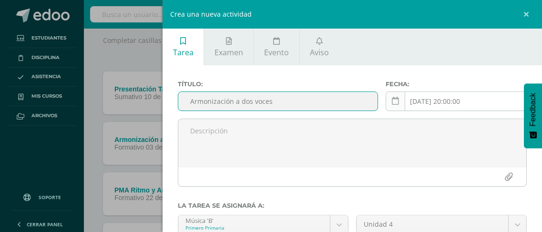
type input "Armonización a dos voces"
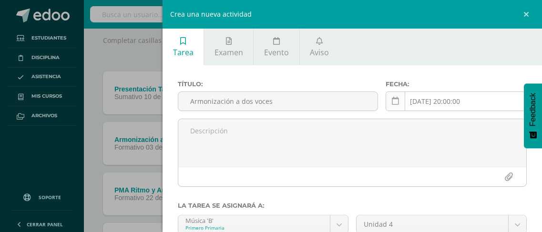
click at [392, 103] on icon at bounding box center [395, 101] width 7 height 8
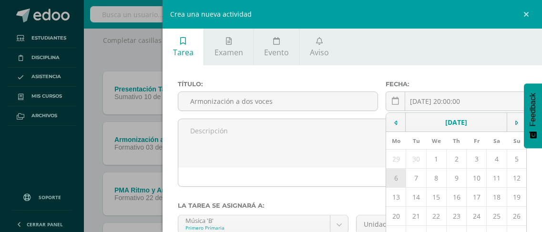
click at [392, 180] on td "6" at bounding box center [396, 178] width 20 height 19
type input "2025-10-06"
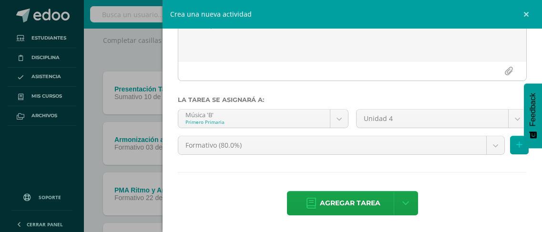
scroll to position [106, 0]
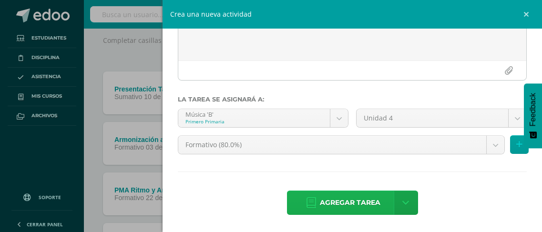
click at [323, 202] on span "Agregar tarea" at bounding box center [350, 202] width 61 height 23
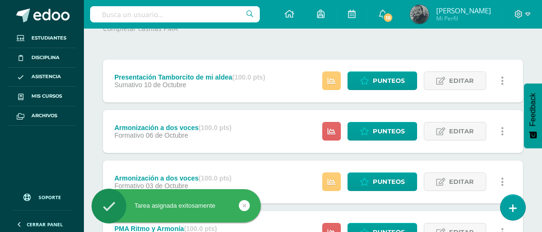
scroll to position [167, 0]
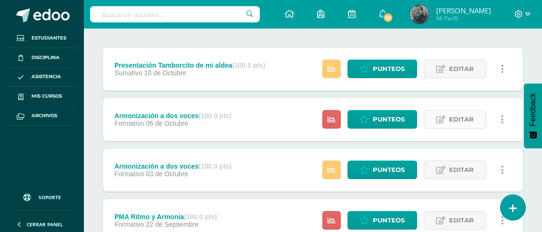
click at [461, 117] on span "Editar" at bounding box center [461, 120] width 25 height 18
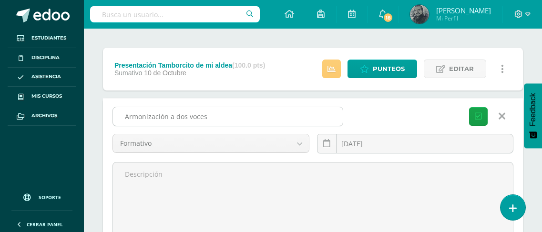
click at [123, 120] on input "Armonización a dos voces" at bounding box center [228, 116] width 230 height 19
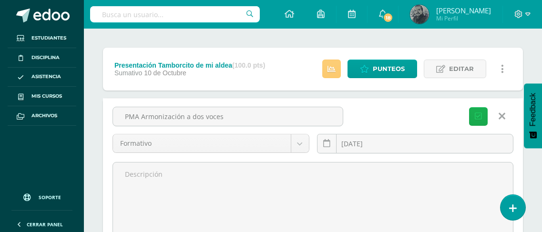
type input "PMA Armonización a dos voces"
click at [474, 113] on button "Guardar" at bounding box center [478, 116] width 19 height 19
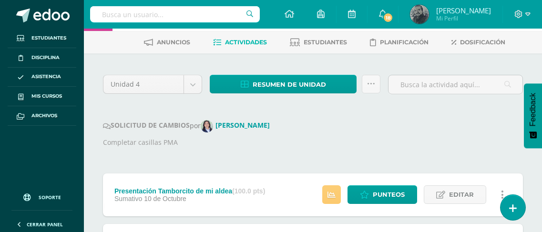
scroll to position [24, 0]
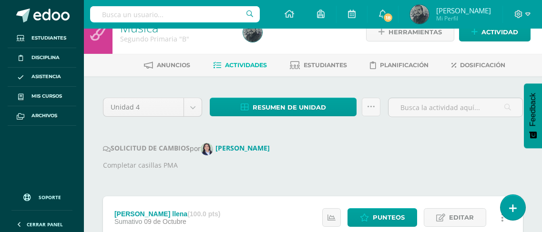
scroll to position [2, 0]
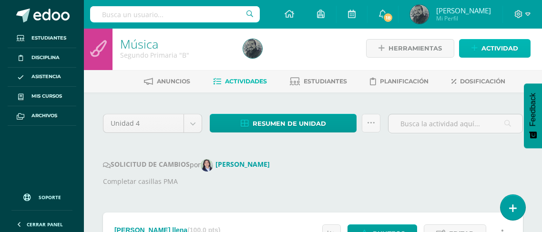
click at [472, 50] on icon at bounding box center [474, 48] width 6 height 8
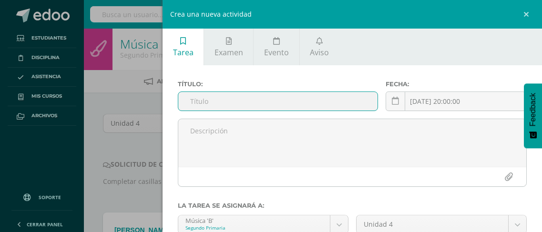
click at [224, 96] on input "text" at bounding box center [277, 101] width 199 height 19
type input "PMA Himnos"
click at [386, 100] on link at bounding box center [396, 102] width 20 height 20
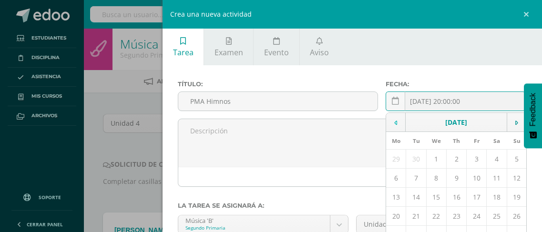
click at [394, 121] on icon at bounding box center [395, 123] width 3 height 7
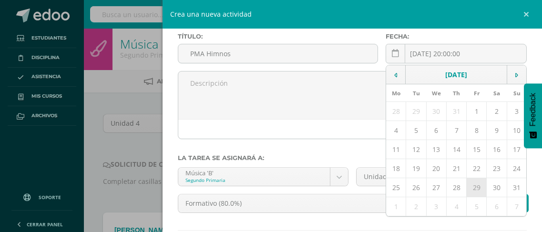
click at [470, 188] on td "29" at bounding box center [477, 187] width 20 height 19
type input "2025-08-29"
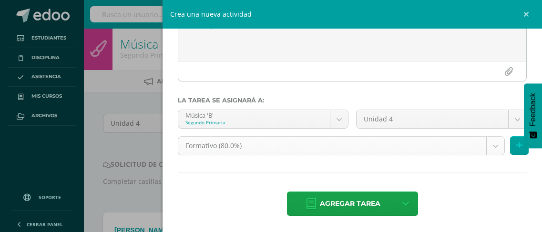
scroll to position [106, 0]
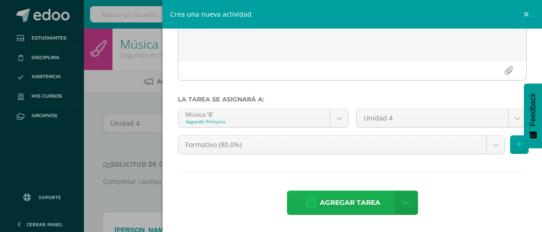
click at [348, 204] on span "Agregar tarea" at bounding box center [350, 202] width 61 height 23
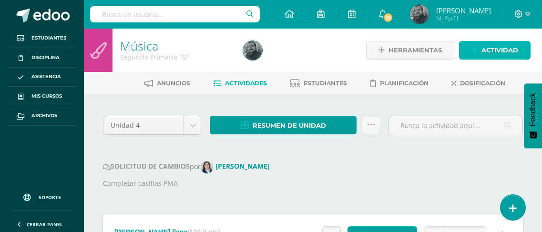
click at [475, 54] on icon at bounding box center [474, 50] width 6 height 8
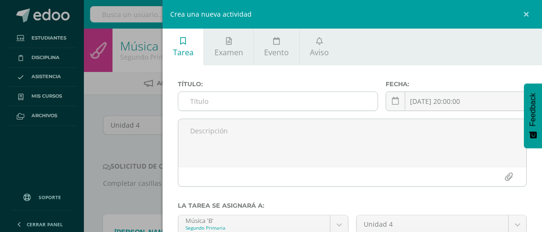
click at [252, 104] on input "text" at bounding box center [277, 101] width 199 height 19
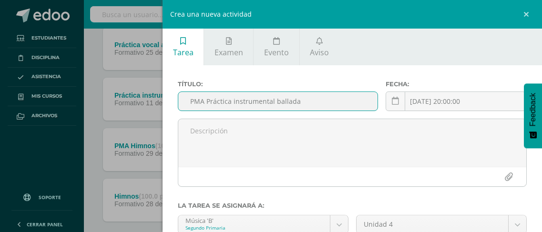
scroll to position [238, 0]
type input "PMA Práctica instrumental ballada"
click at [392, 100] on icon at bounding box center [395, 101] width 7 height 8
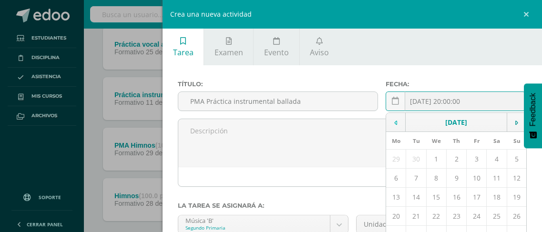
click at [388, 120] on td at bounding box center [396, 122] width 20 height 19
click at [473, 178] on td "12" at bounding box center [477, 178] width 20 height 19
type input "[DATE]"
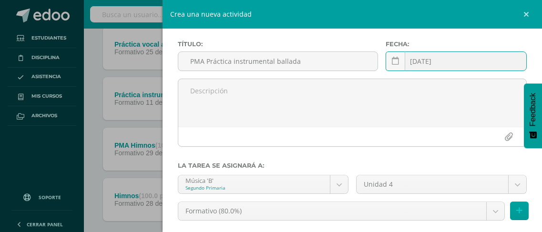
scroll to position [106, 0]
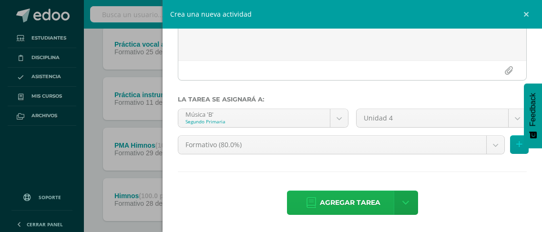
click at [320, 206] on span "Agregar tarea" at bounding box center [350, 202] width 61 height 23
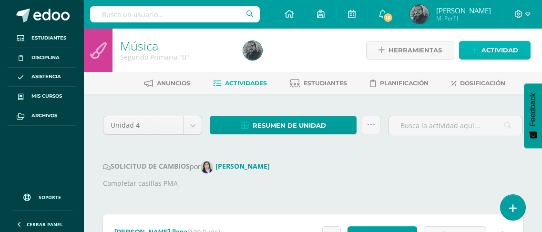
click at [471, 47] on link "Actividad" at bounding box center [495, 50] width 72 height 19
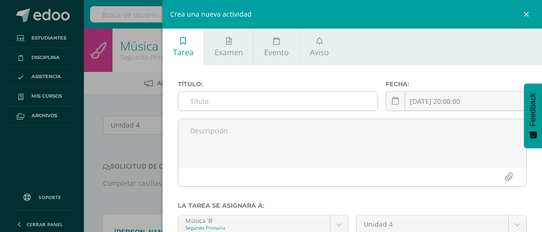
click at [257, 94] on input "text" at bounding box center [277, 101] width 199 height 19
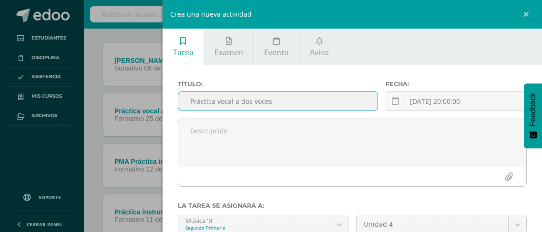
scroll to position [143, 0]
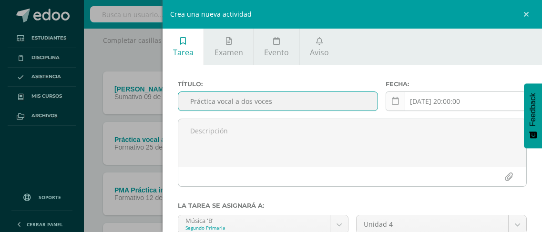
type input "Práctica vocal a dos voces"
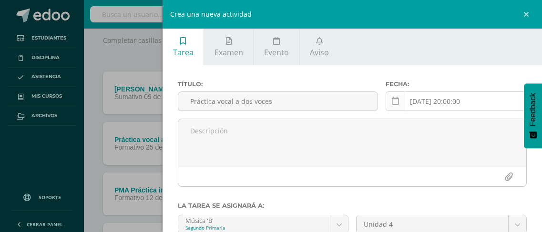
click at [392, 101] on icon at bounding box center [395, 101] width 7 height 8
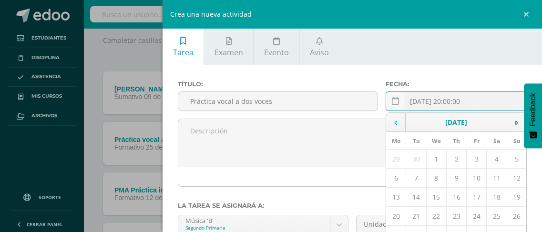
click at [397, 121] on td at bounding box center [396, 122] width 20 height 19
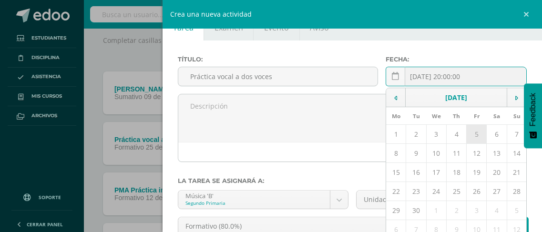
scroll to position [48, 0]
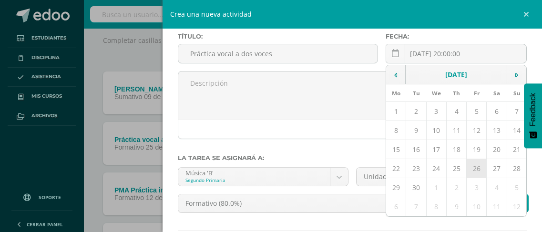
click at [471, 169] on td "26" at bounding box center [477, 168] width 20 height 19
type input "[DATE]"
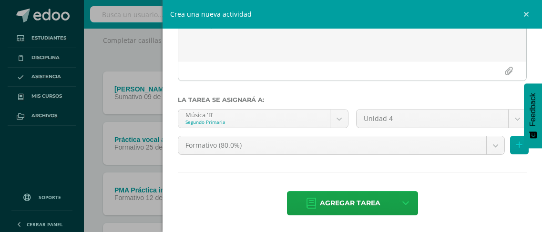
scroll to position [106, 0]
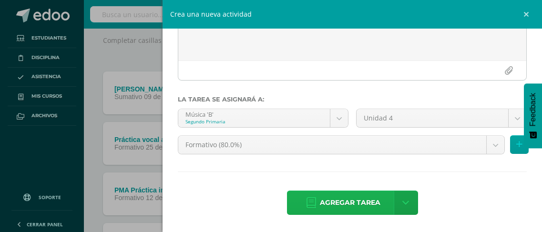
click at [348, 202] on span "Agregar tarea" at bounding box center [350, 202] width 61 height 23
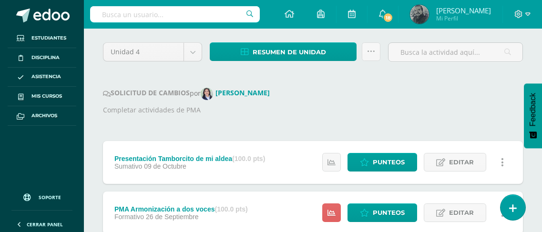
scroll to position [95, 0]
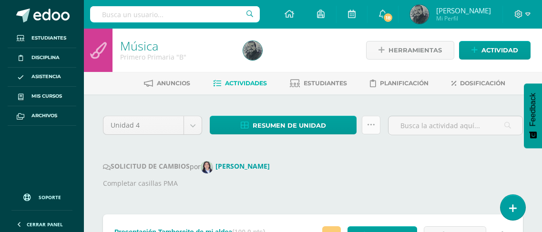
click at [373, 125] on icon at bounding box center [371, 125] width 8 height 8
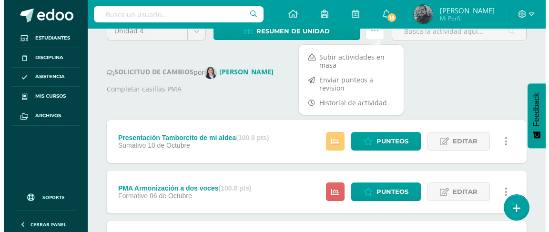
scroll to position [95, 0]
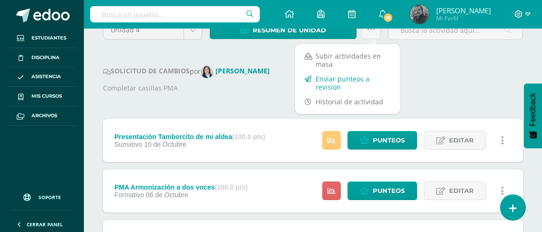
click at [333, 81] on link "Enviar punteos a revision" at bounding box center [347, 83] width 105 height 23
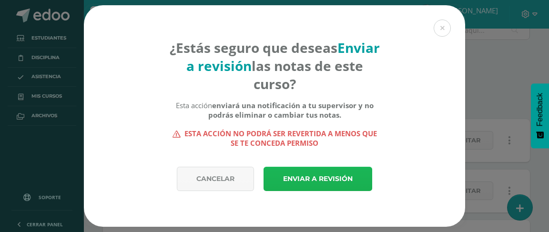
click at [302, 176] on link "Enviar a revisión" at bounding box center [318, 179] width 109 height 24
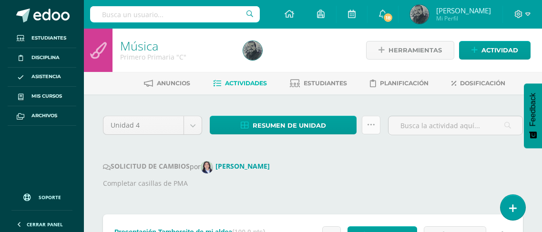
click at [371, 124] on icon at bounding box center [371, 125] width 8 height 8
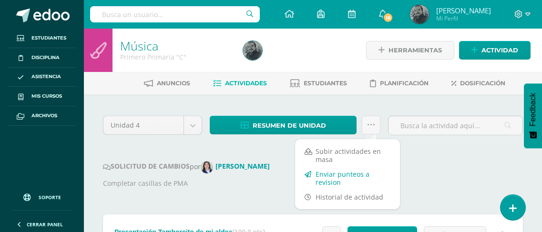
click at [347, 177] on link "Enviar punteos a revision" at bounding box center [347, 178] width 105 height 23
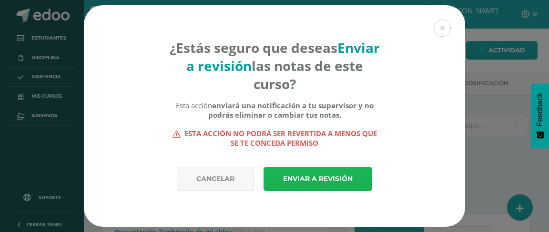
click at [338, 177] on link "Enviar a revisión" at bounding box center [318, 179] width 109 height 24
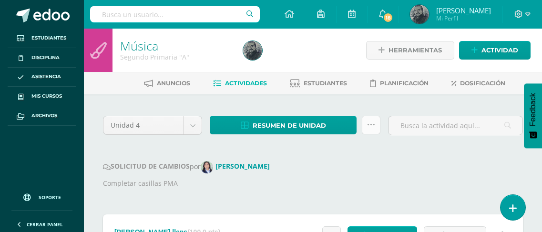
click at [372, 126] on icon at bounding box center [371, 125] width 8 height 8
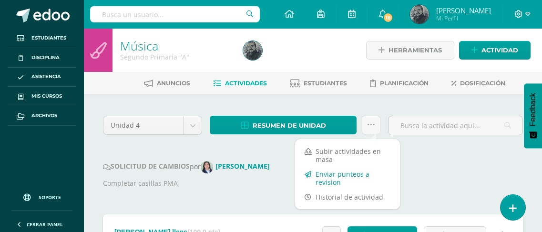
click at [351, 176] on link "Enviar punteos a revision" at bounding box center [347, 178] width 105 height 23
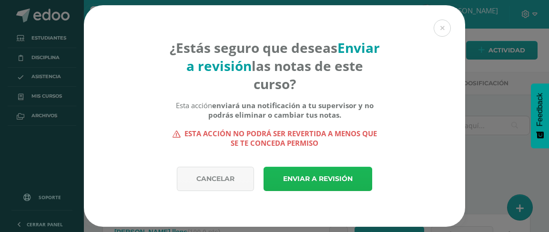
click at [326, 177] on link "Enviar a revisión" at bounding box center [318, 179] width 109 height 24
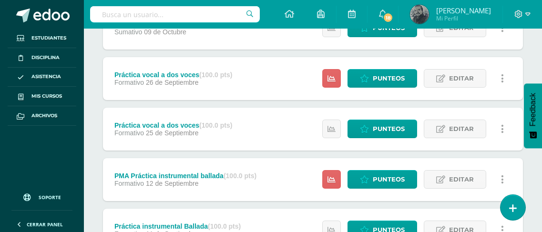
scroll to position [191, 0]
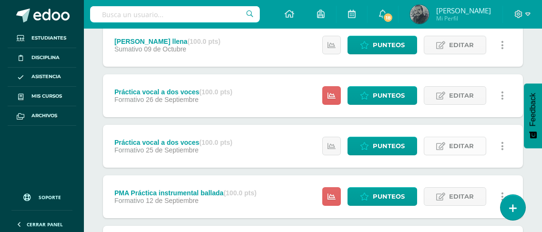
click at [463, 143] on span "Editar" at bounding box center [461, 146] width 25 height 18
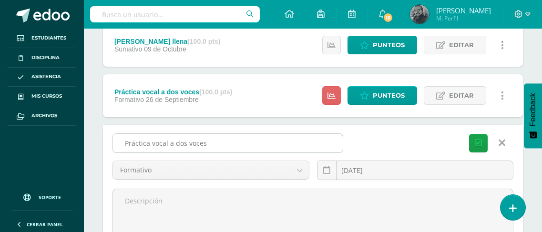
click at [122, 143] on input "Práctica vocal a dos voces" at bounding box center [228, 143] width 230 height 19
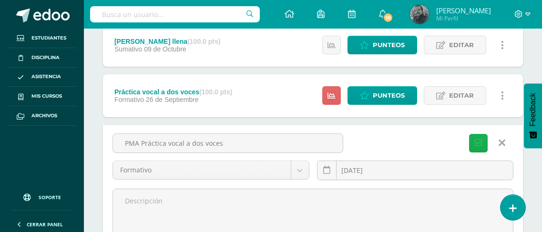
type input "PMA Práctica vocal a dos voces"
click at [477, 141] on icon "submit" at bounding box center [478, 143] width 7 height 8
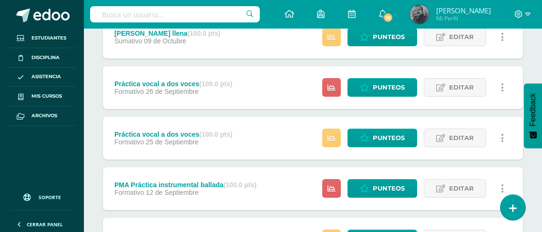
scroll to position [191, 0]
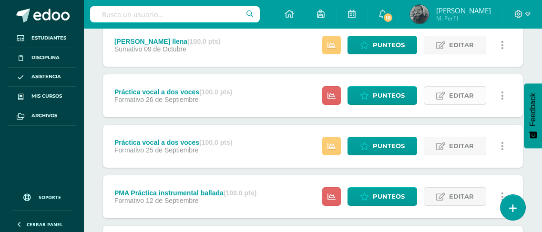
click at [457, 91] on span "Editar" at bounding box center [461, 96] width 25 height 18
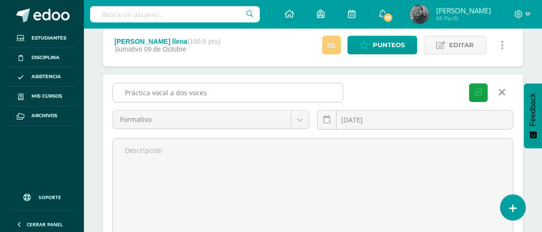
click at [123, 90] on input "Práctica vocal a dos voces" at bounding box center [228, 92] width 230 height 19
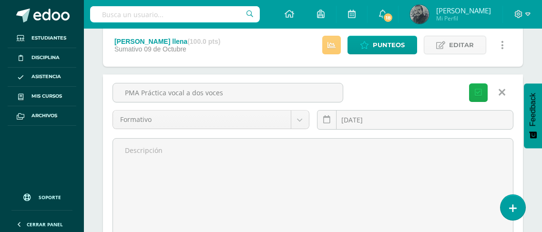
type input "PMA Práctica vocal a dos voces"
click at [479, 92] on icon "submit" at bounding box center [478, 93] width 7 height 8
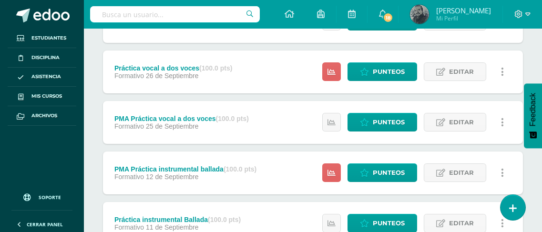
scroll to position [167, 0]
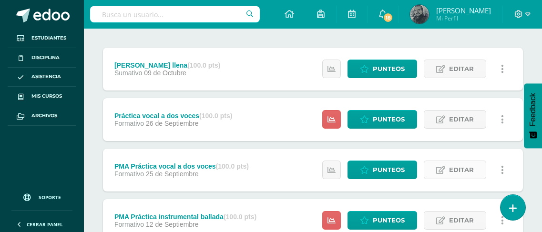
click at [466, 174] on span "Editar" at bounding box center [461, 170] width 25 height 18
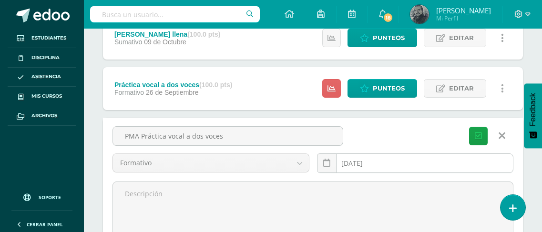
scroll to position [215, 0]
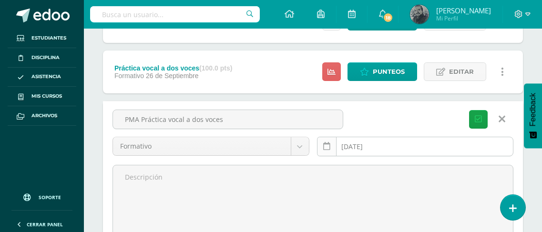
click at [327, 150] on icon at bounding box center [326, 147] width 7 height 8
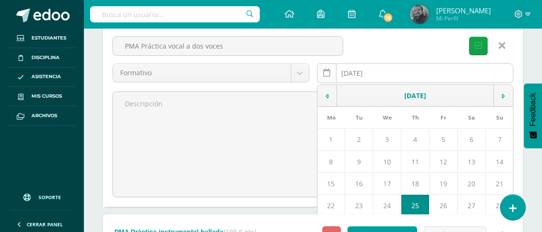
scroll to position [310, 0]
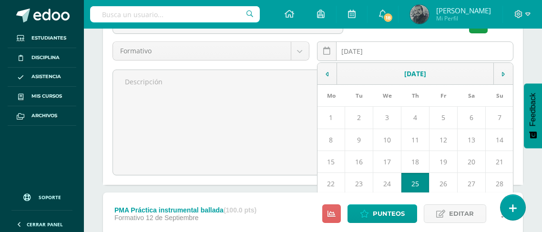
click at [375, 49] on input "2025-09-25" at bounding box center [415, 51] width 196 height 19
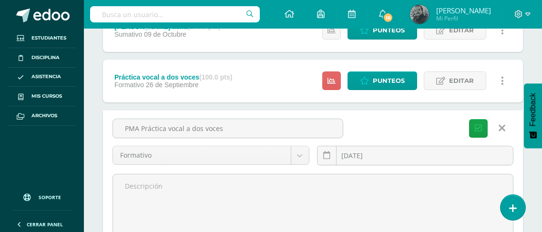
scroll to position [167, 0]
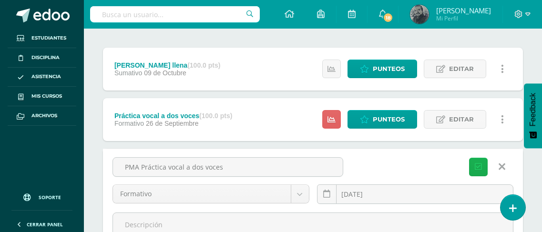
type input "[DATE]"
click at [479, 171] on icon "submit" at bounding box center [478, 167] width 7 height 8
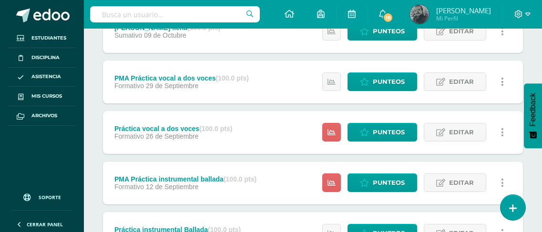
scroll to position [201, 0]
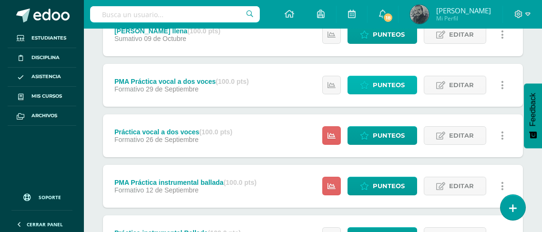
click at [368, 89] on icon at bounding box center [364, 86] width 9 height 8
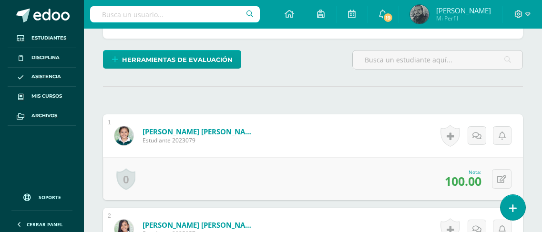
scroll to position [178, 0]
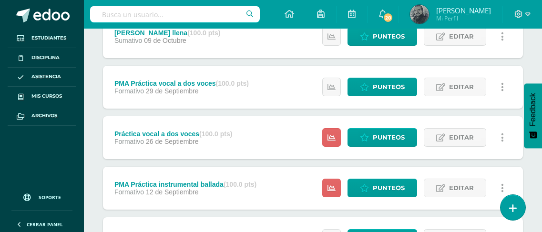
scroll to position [215, 0]
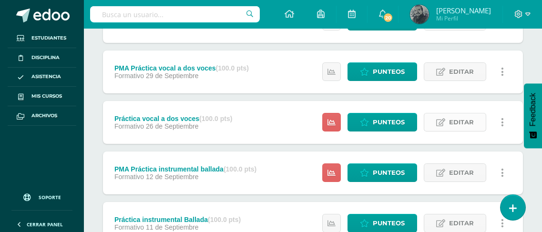
click at [466, 125] on span "Editar" at bounding box center [461, 122] width 25 height 18
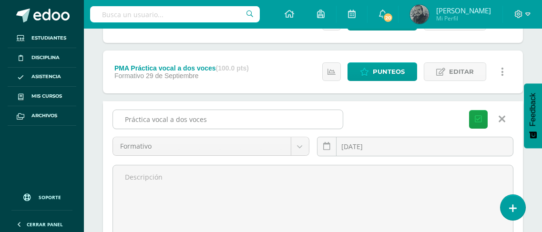
click at [123, 116] on input "Práctica vocal a dos voces" at bounding box center [228, 119] width 230 height 19
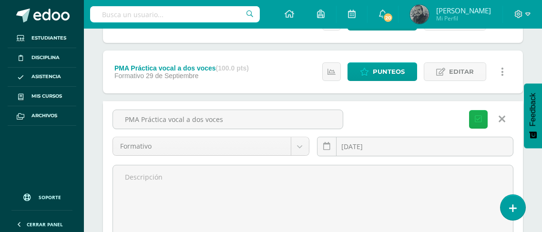
type input "PMA Práctica vocal a dos voces"
click at [485, 114] on button "Guardar" at bounding box center [478, 119] width 19 height 19
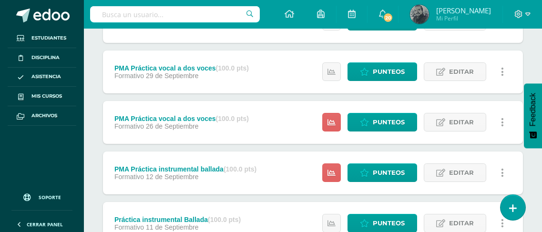
scroll to position [167, 0]
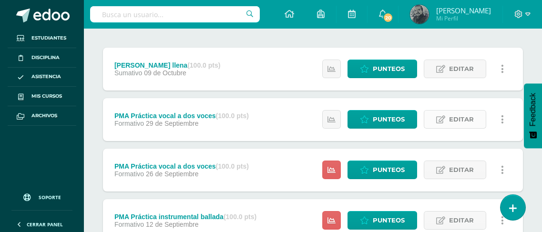
click at [446, 119] on link "Editar" at bounding box center [455, 119] width 62 height 19
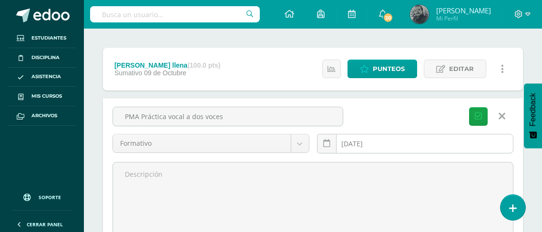
click at [384, 142] on div "2025-09-29 September, 2025 Mo Tu We Th Fr Sa Su 1 2 3 4 5 6 7 8 9 10 11 12 13 1…" at bounding box center [415, 147] width 197 height 27
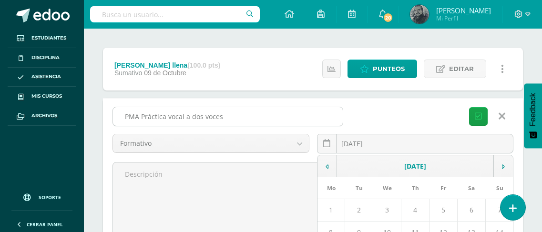
type input "[DATE]"
click at [141, 117] on input "PMA Práctica vocal a dos voces" at bounding box center [228, 116] width 230 height 19
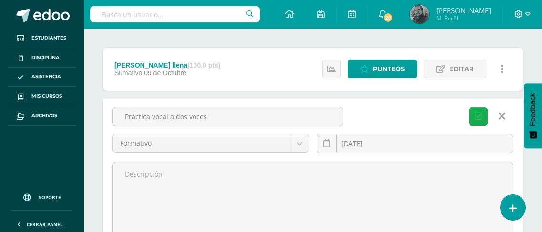
type input "Práctica vocal a dos voces"
click at [476, 119] on icon "submit" at bounding box center [478, 116] width 7 height 8
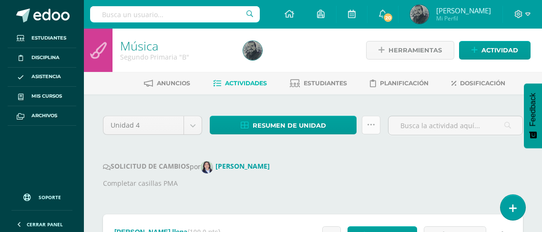
click at [374, 125] on icon at bounding box center [371, 125] width 8 height 8
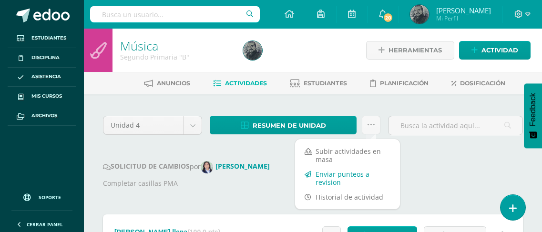
click at [349, 179] on link "Enviar punteos a revision" at bounding box center [347, 178] width 105 height 23
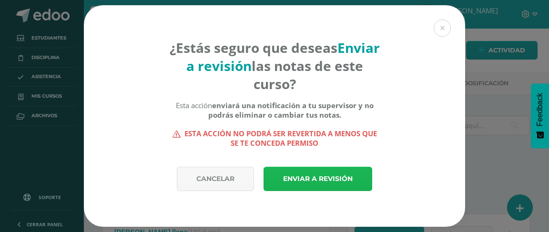
click at [339, 180] on link "Enviar a revisión" at bounding box center [318, 179] width 109 height 24
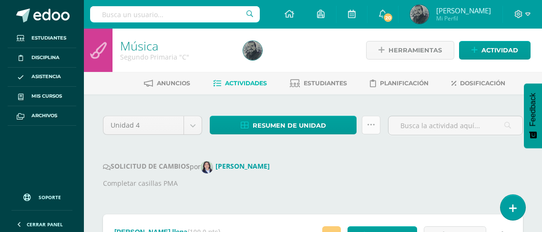
click at [367, 125] on icon at bounding box center [371, 125] width 8 height 8
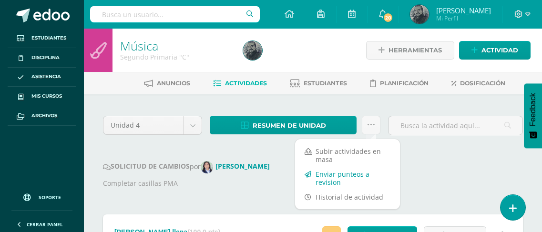
click at [354, 176] on link "Enviar punteos a revision" at bounding box center [347, 178] width 105 height 23
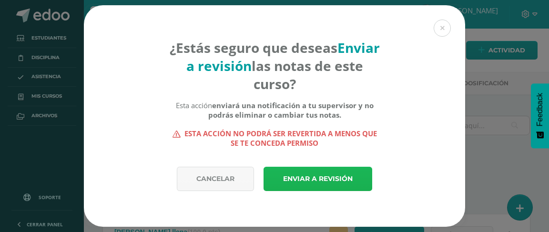
click at [354, 176] on link "Enviar a revisión" at bounding box center [318, 179] width 109 height 24
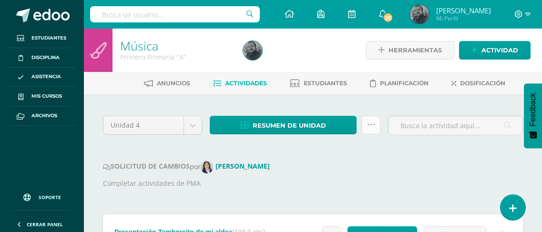
click at [374, 122] on icon at bounding box center [371, 125] width 8 height 8
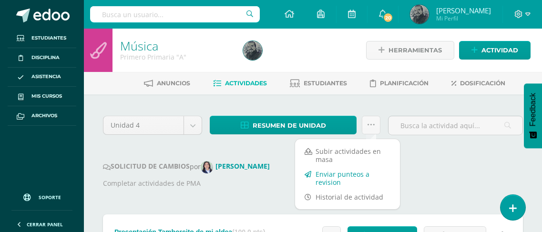
click at [348, 179] on link "Enviar punteos a revision" at bounding box center [347, 178] width 105 height 23
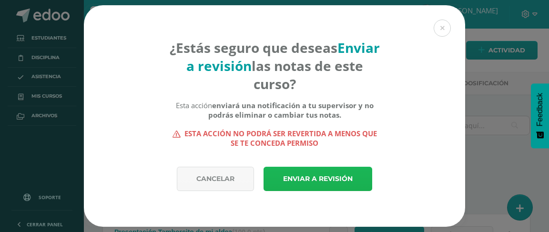
click at [348, 179] on link "Enviar a revisión" at bounding box center [318, 179] width 109 height 24
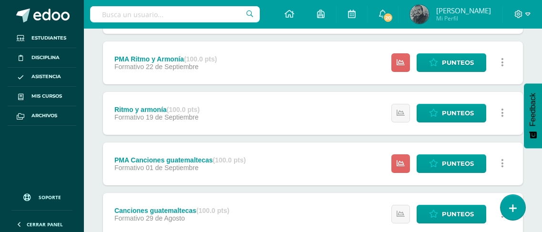
scroll to position [334, 0]
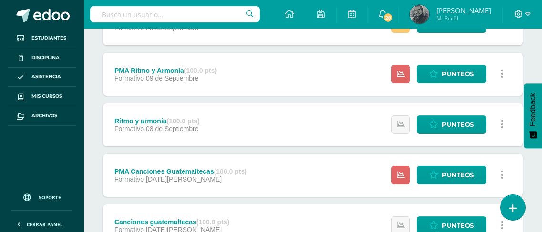
scroll to position [334, 0]
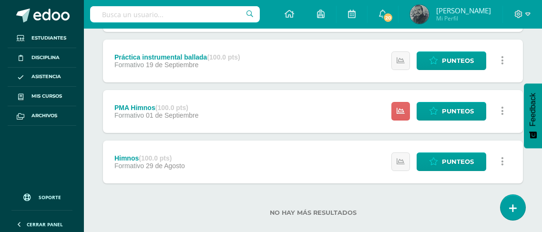
scroll to position [381, 0]
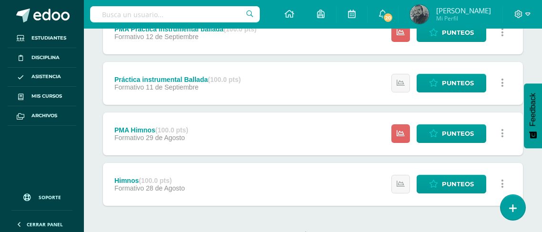
scroll to position [385, 0]
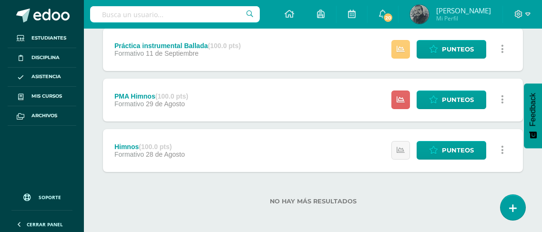
scroll to position [385, 0]
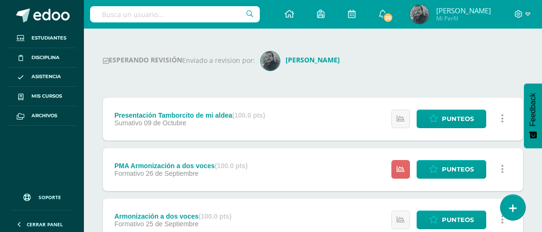
scroll to position [17, 0]
